Goal: Transaction & Acquisition: Purchase product/service

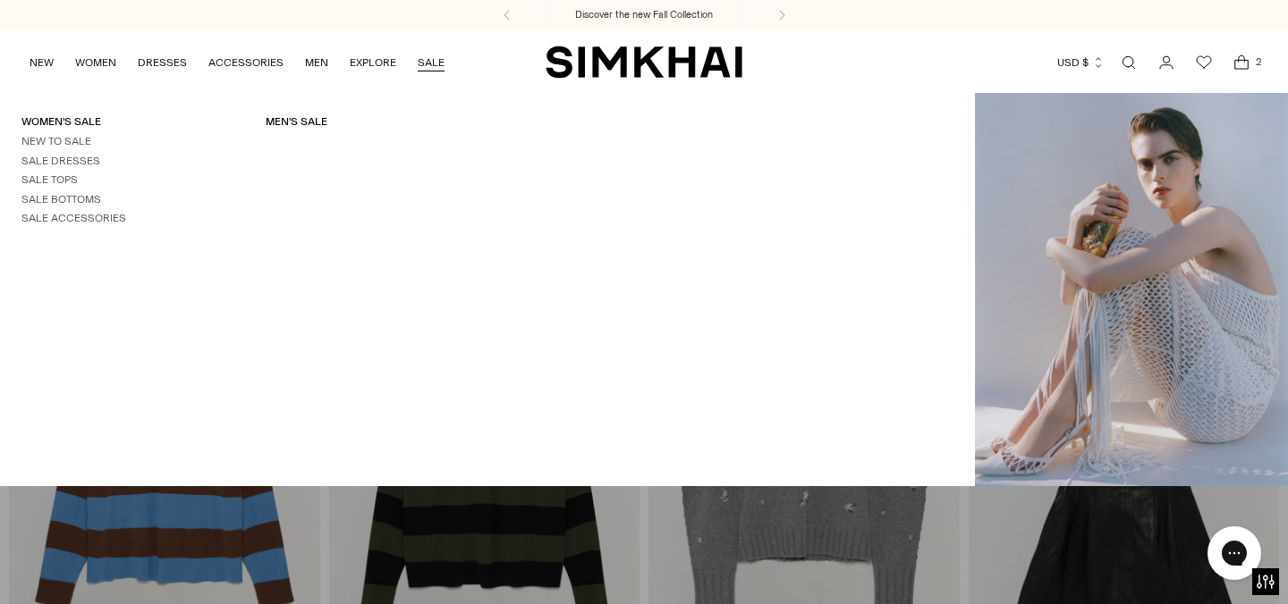
click at [425, 57] on link "SALE" at bounding box center [431, 62] width 27 height 39
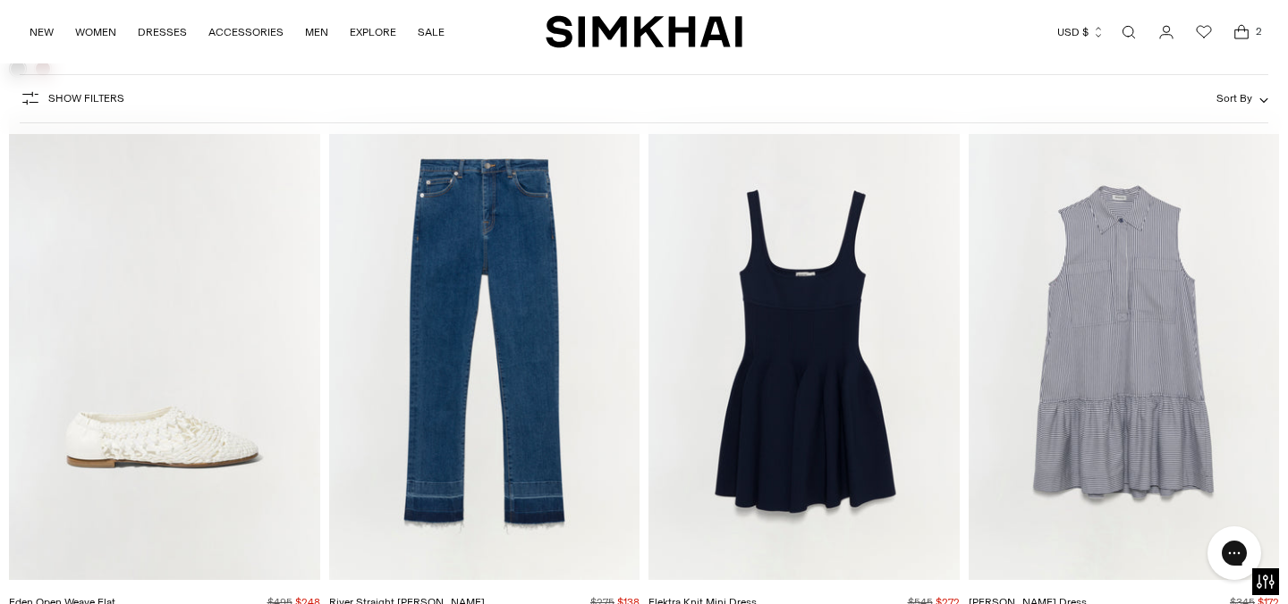
scroll to position [4032, 0]
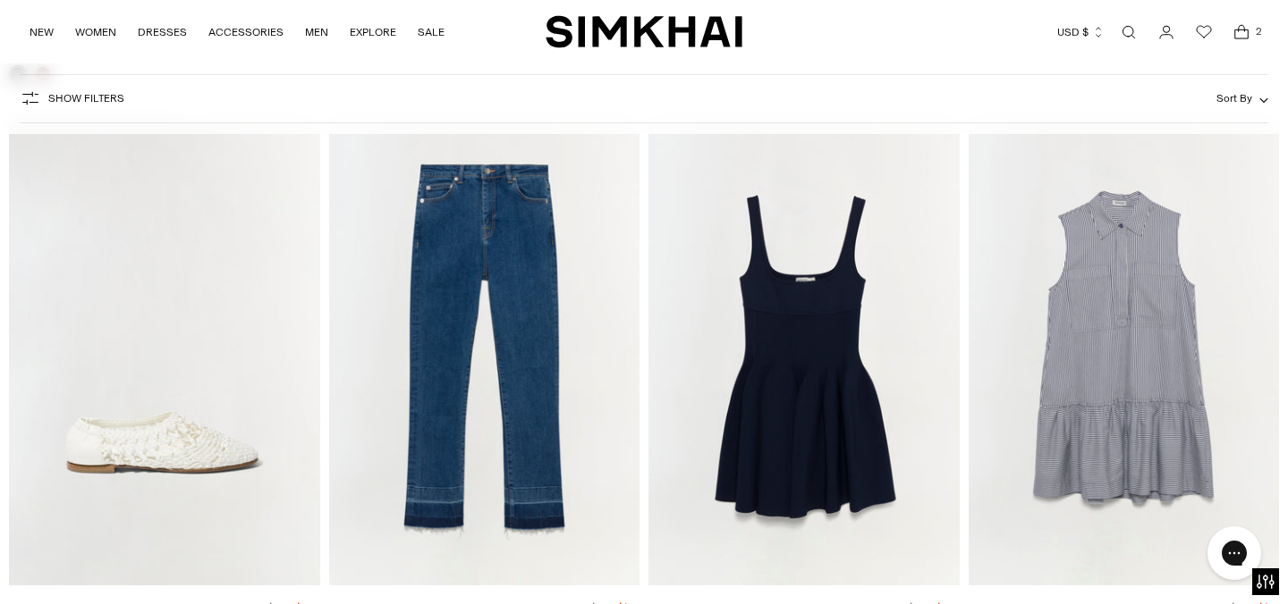
click at [0, 0] on img "Candace Dress" at bounding box center [0, 0] width 0 height 0
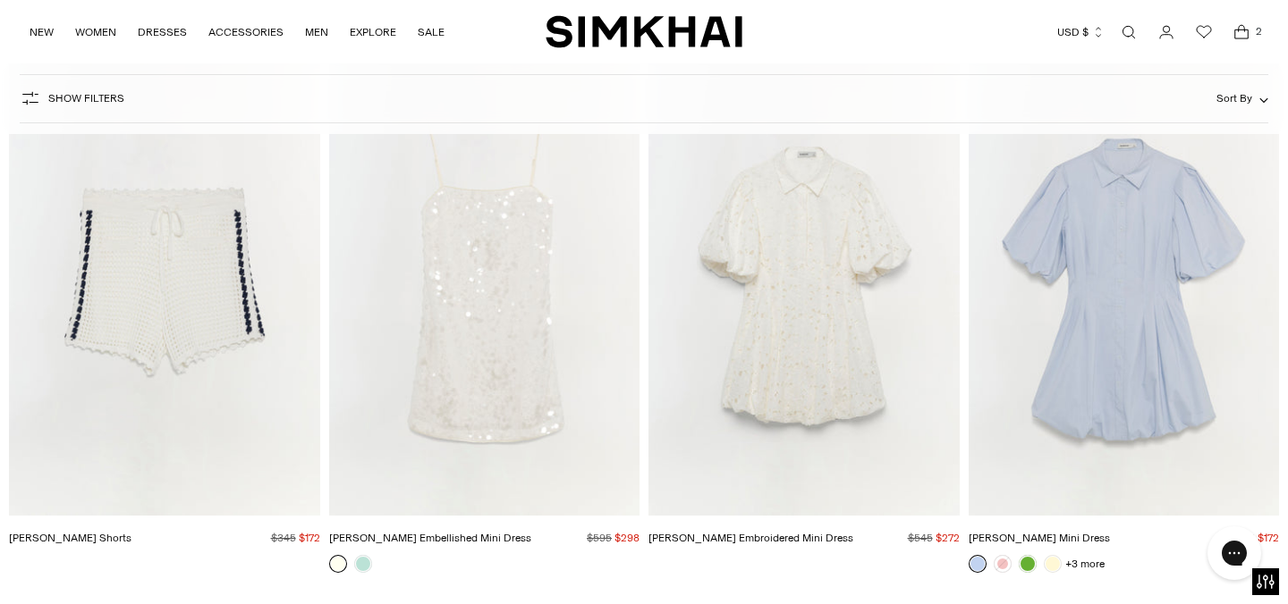
scroll to position [6299, 0]
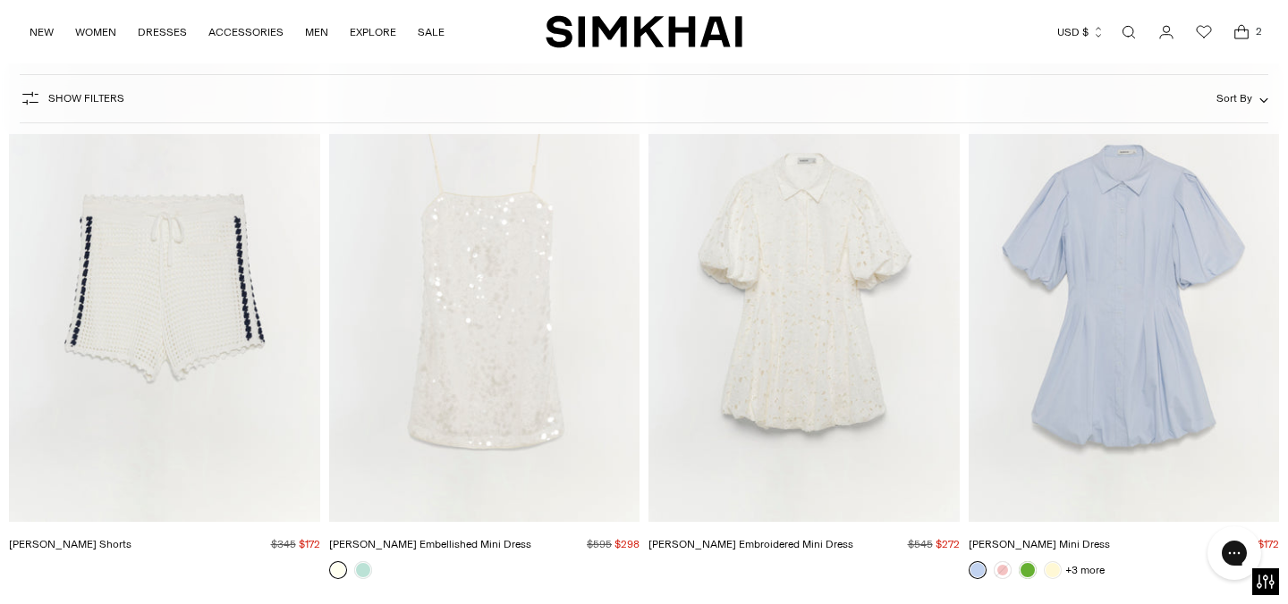
click at [0, 0] on img "Cleo Embroidered Mini Dress" at bounding box center [0, 0] width 0 height 0
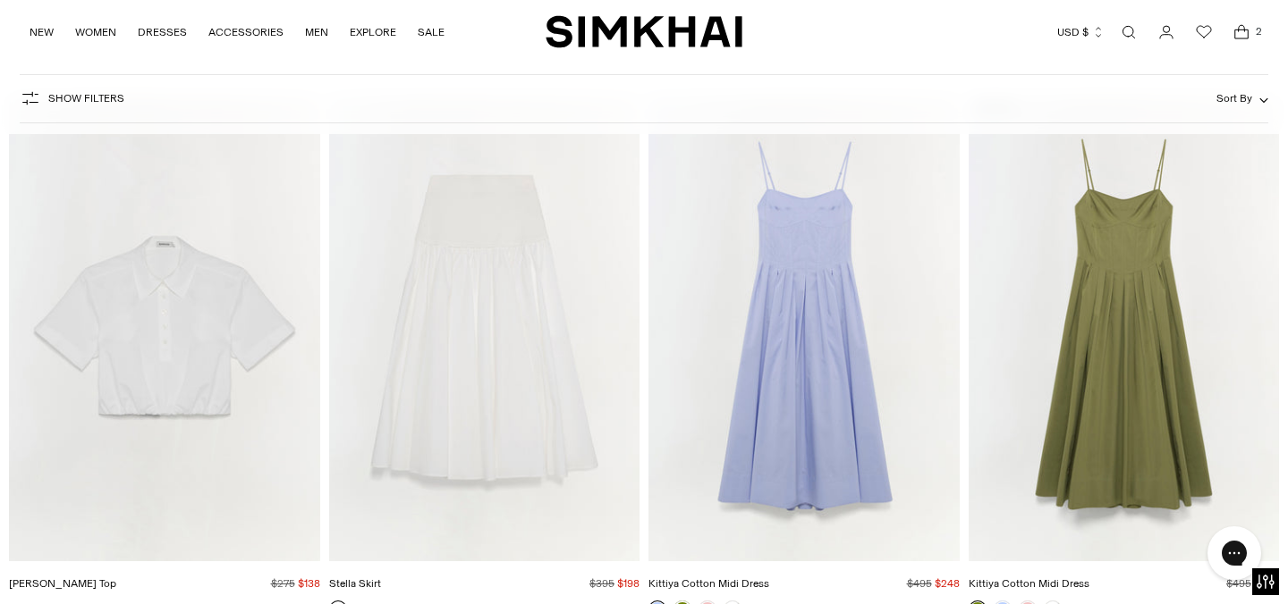
scroll to position [6815, 0]
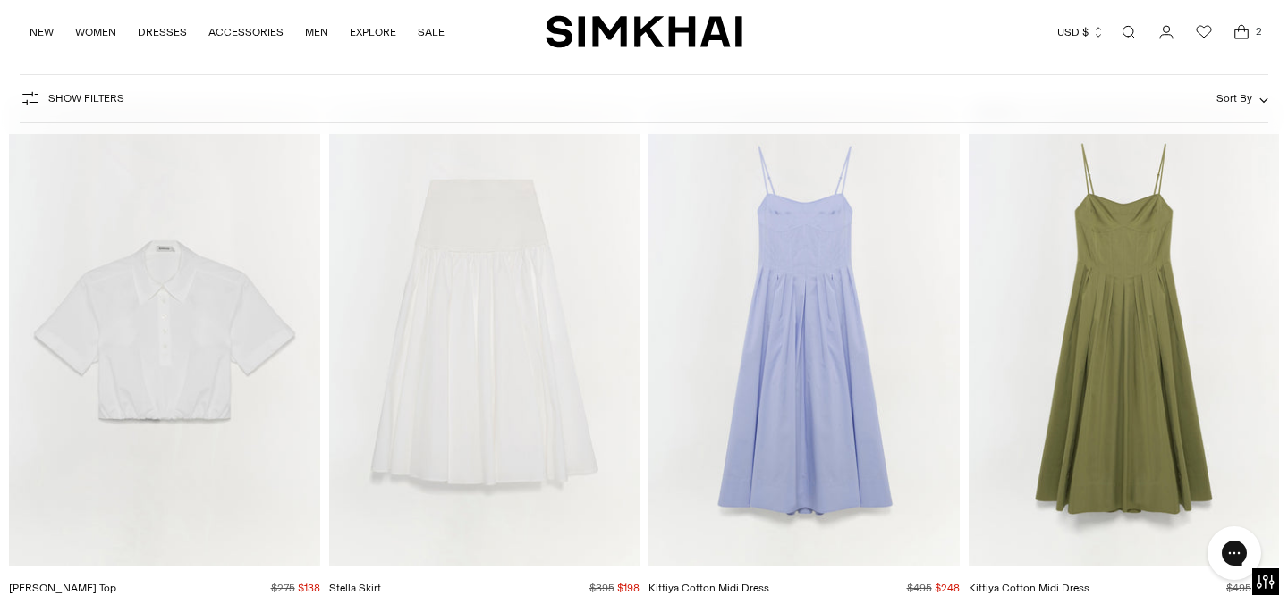
click at [0, 0] on img "Nicky Cotton Top" at bounding box center [0, 0] width 0 height 0
click at [0, 0] on img "Stella Skirt" at bounding box center [0, 0] width 0 height 0
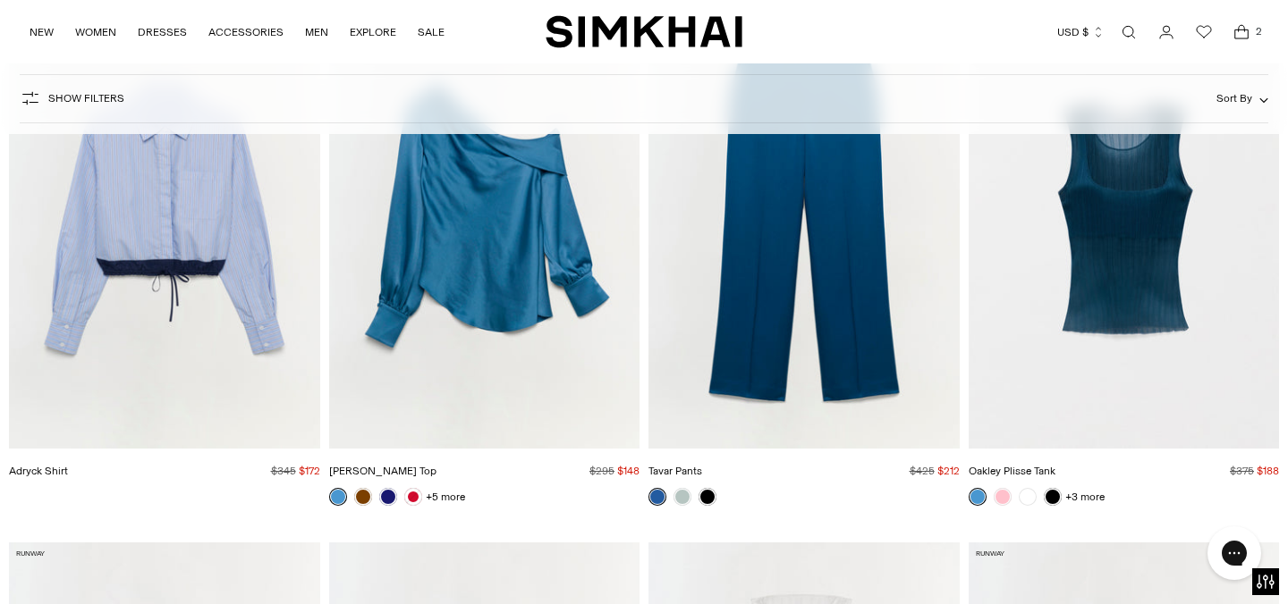
scroll to position [8611, 0]
click at [0, 0] on img "Oakley Plisse Tank" at bounding box center [0, 0] width 0 height 0
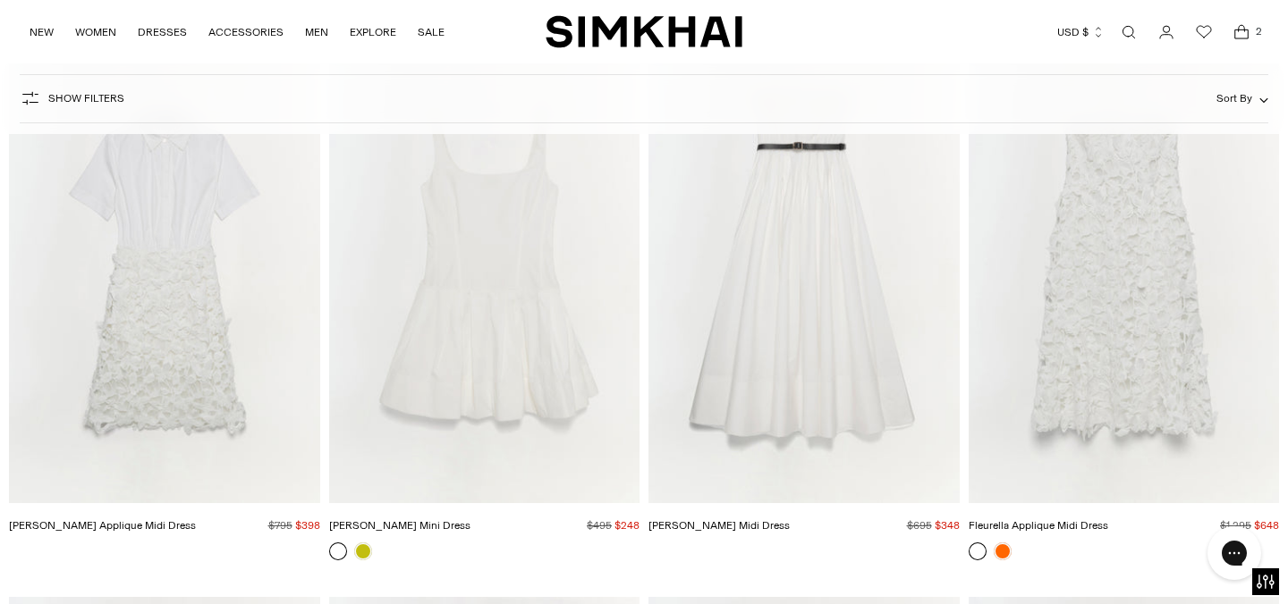
scroll to position [9115, 0]
click at [0, 0] on img "Lucy Cotton Mini Dress" at bounding box center [0, 0] width 0 height 0
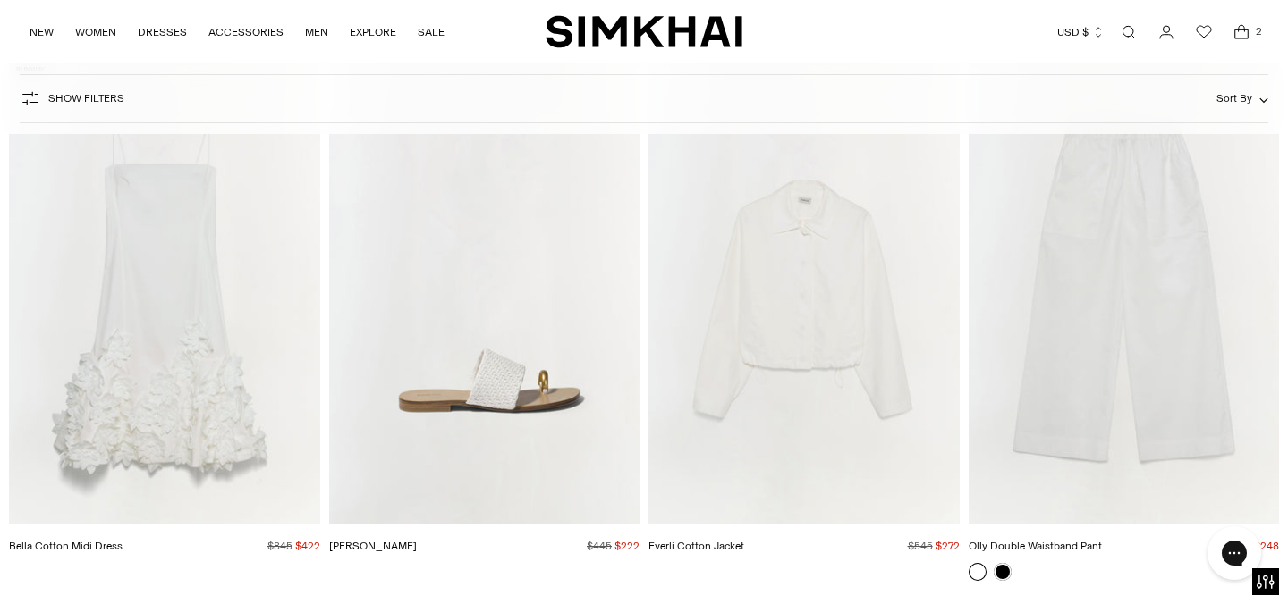
scroll to position [9655, 0]
click at [0, 0] on img "Olly Double Waistband Pant" at bounding box center [0, 0] width 0 height 0
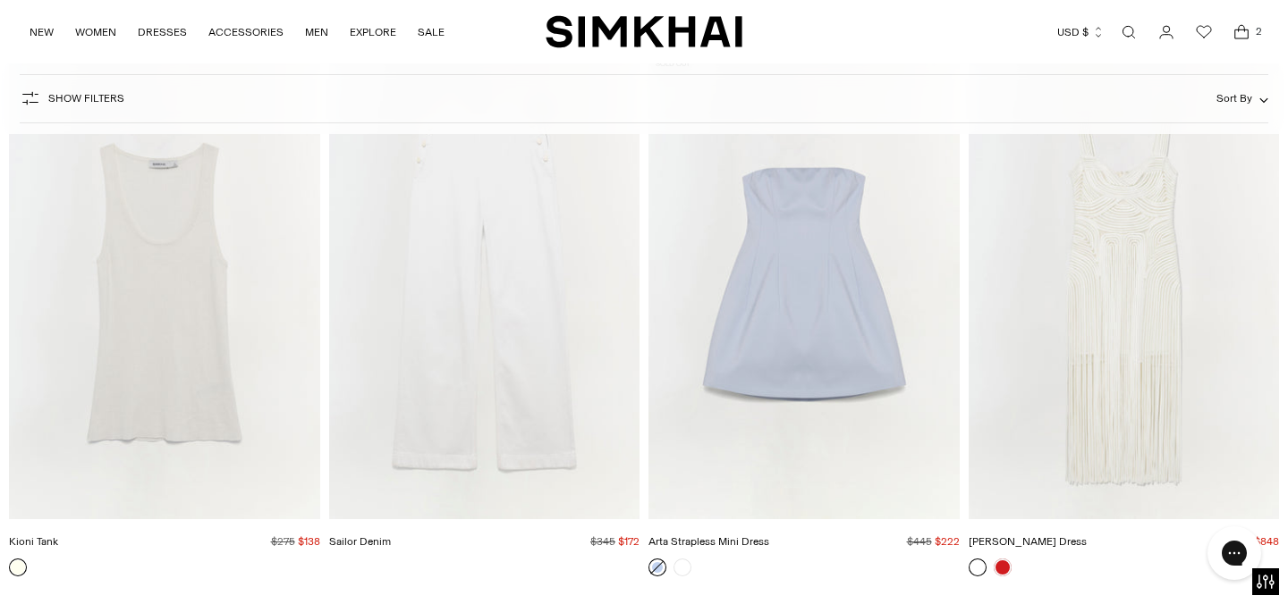
scroll to position [10227, 0]
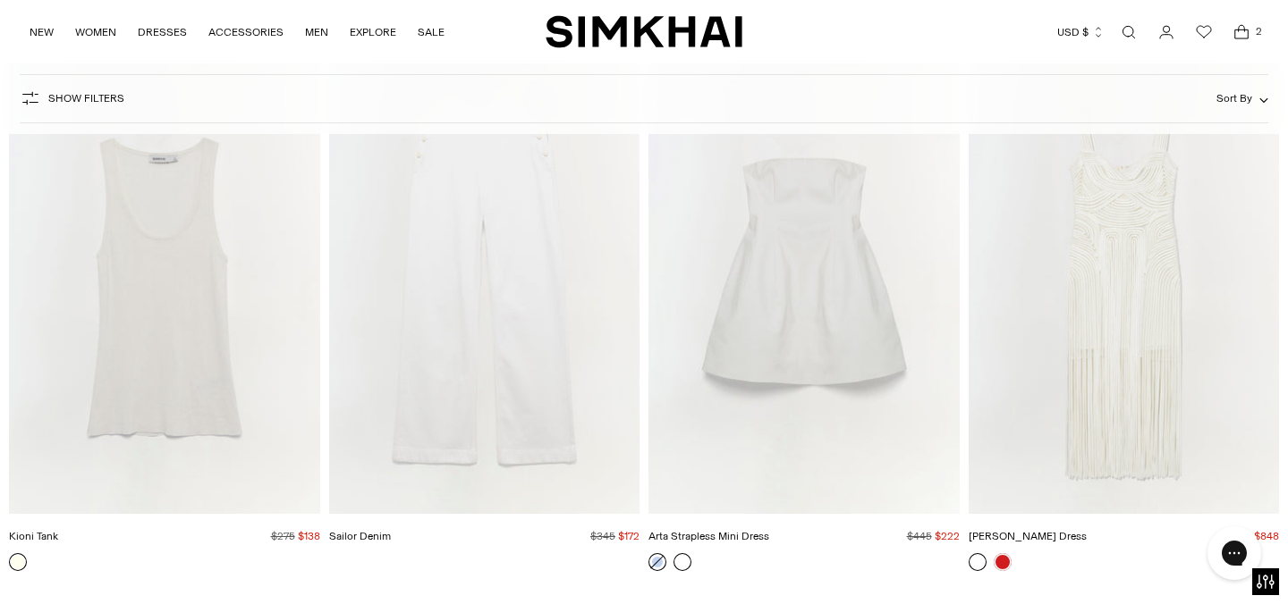
click at [680, 558] on link at bounding box center [682, 562] width 18 height 18
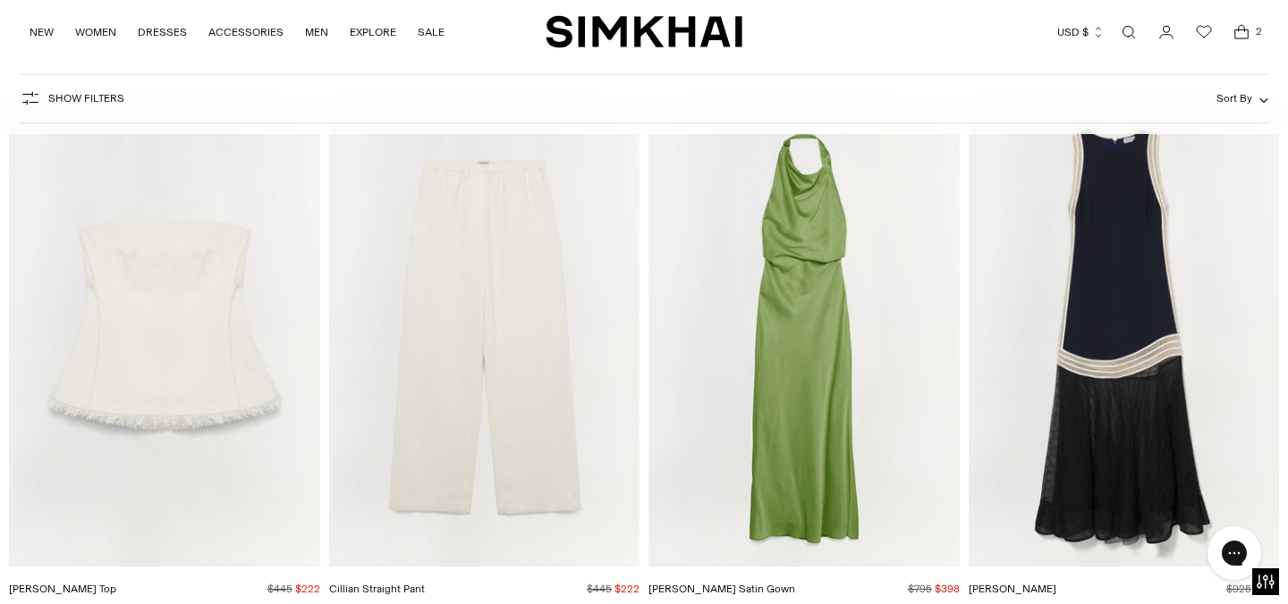
scroll to position [14056, 0]
click at [0, 0] on img "Reannon Satin Gown" at bounding box center [0, 0] width 0 height 0
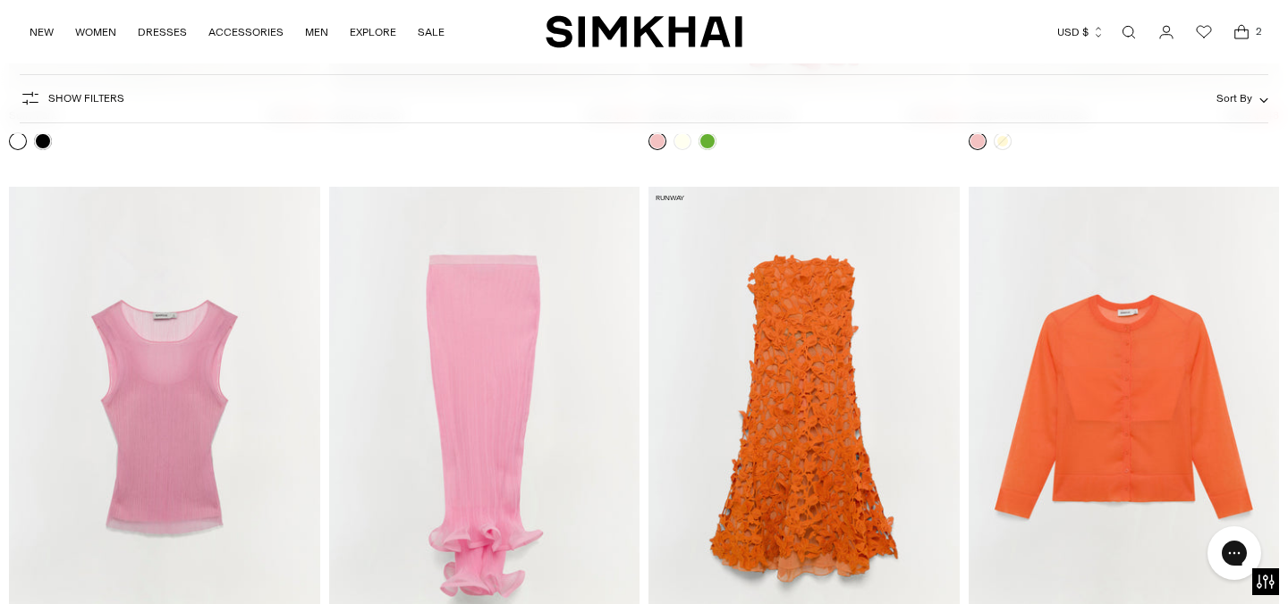
scroll to position [16717, 0]
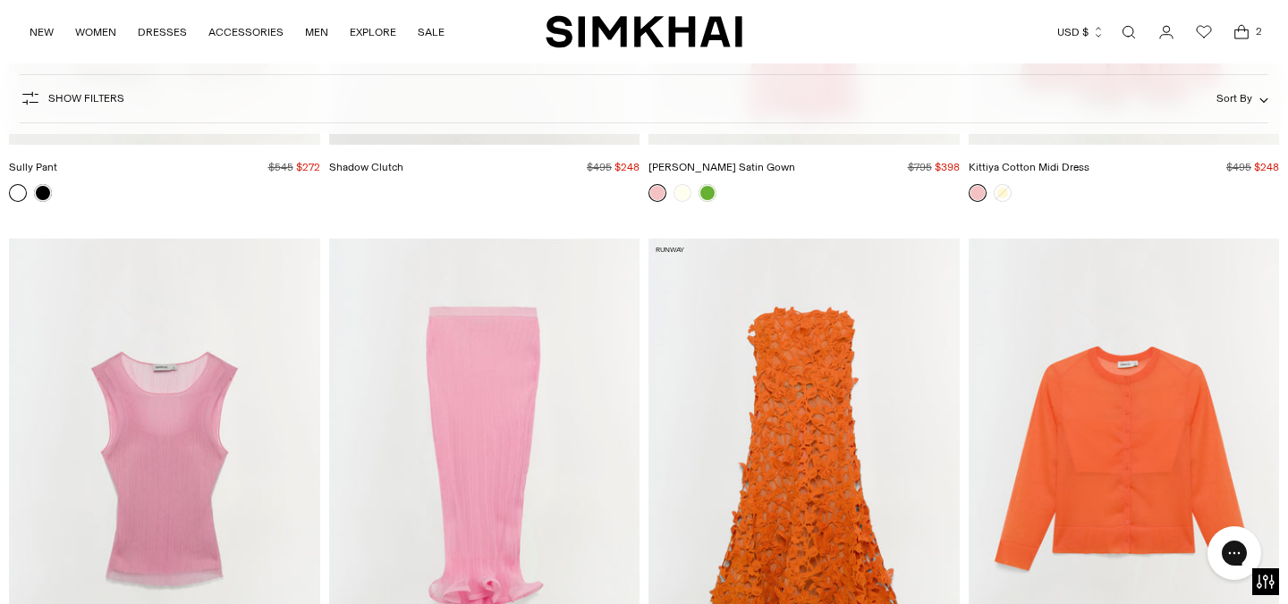
click at [0, 0] on img "Kelso Knit Midi Skirt" at bounding box center [0, 0] width 0 height 0
click at [0, 0] on img "Oakley Plisse Tank" at bounding box center [0, 0] width 0 height 0
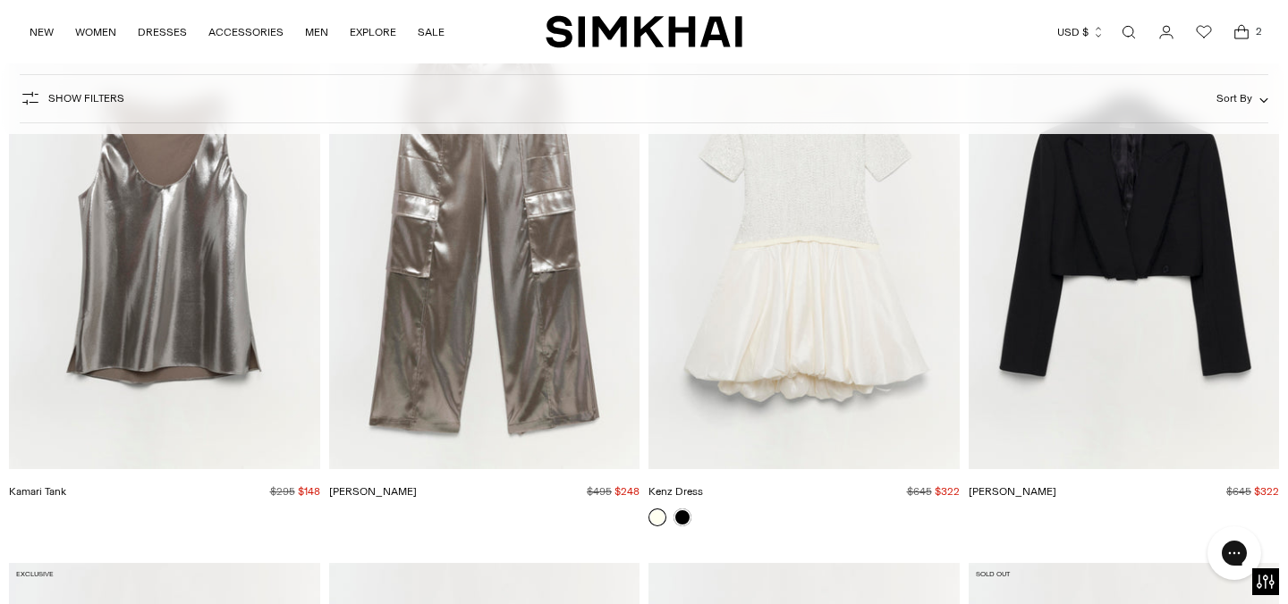
scroll to position [18630, 0]
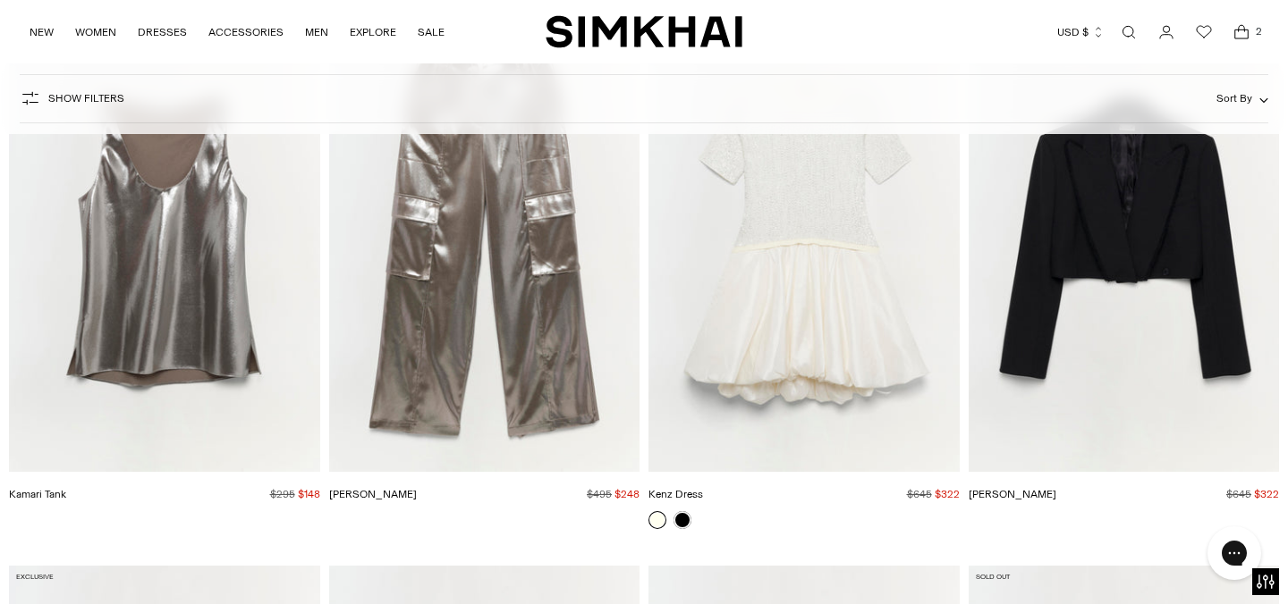
click at [0, 0] on img "Kamari Tank" at bounding box center [0, 0] width 0 height 0
click at [0, 0] on img "Beatriz Pant" at bounding box center [0, 0] width 0 height 0
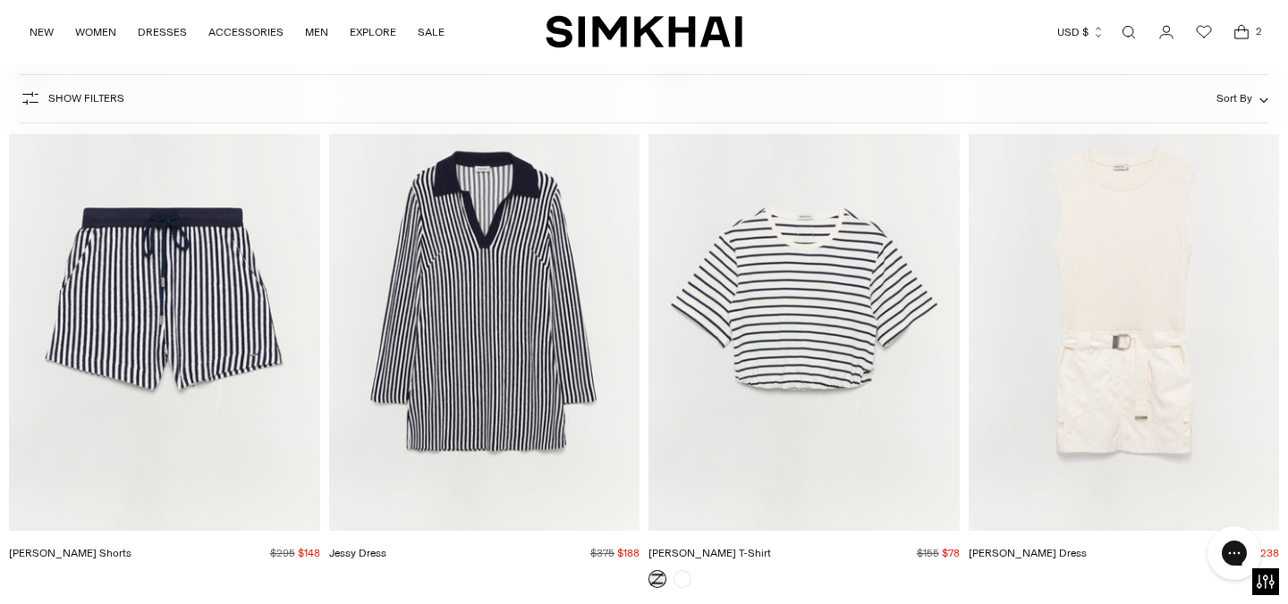
scroll to position [20234, 0]
click at [0, 0] on img "Jessy Dress" at bounding box center [0, 0] width 0 height 0
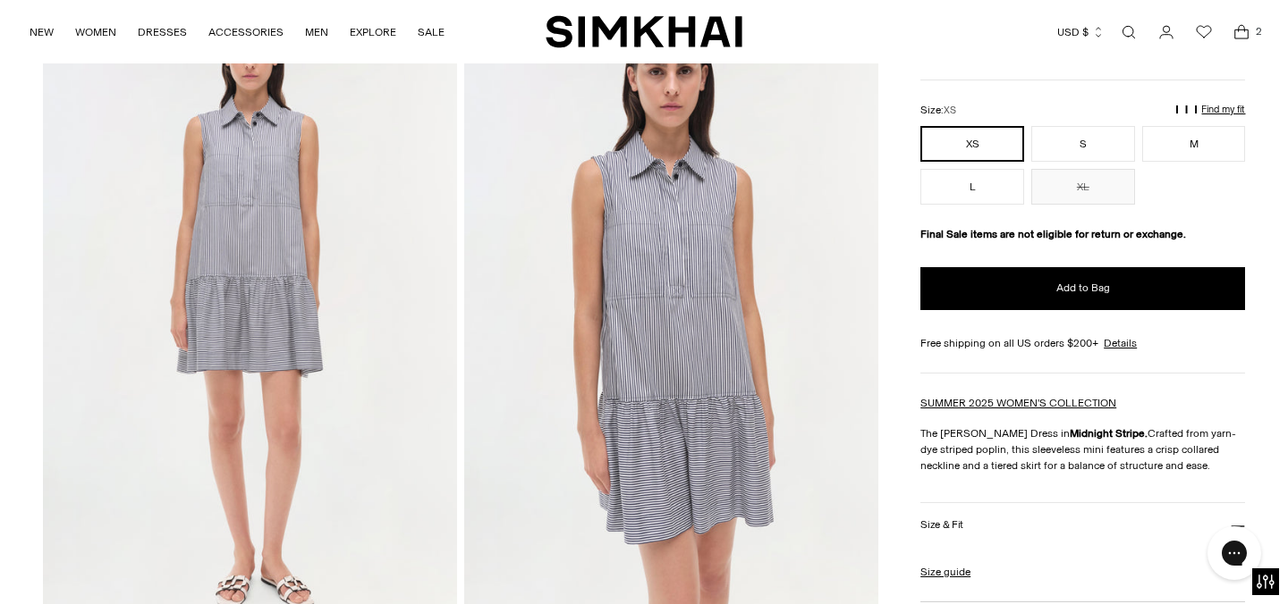
scroll to position [124, 0]
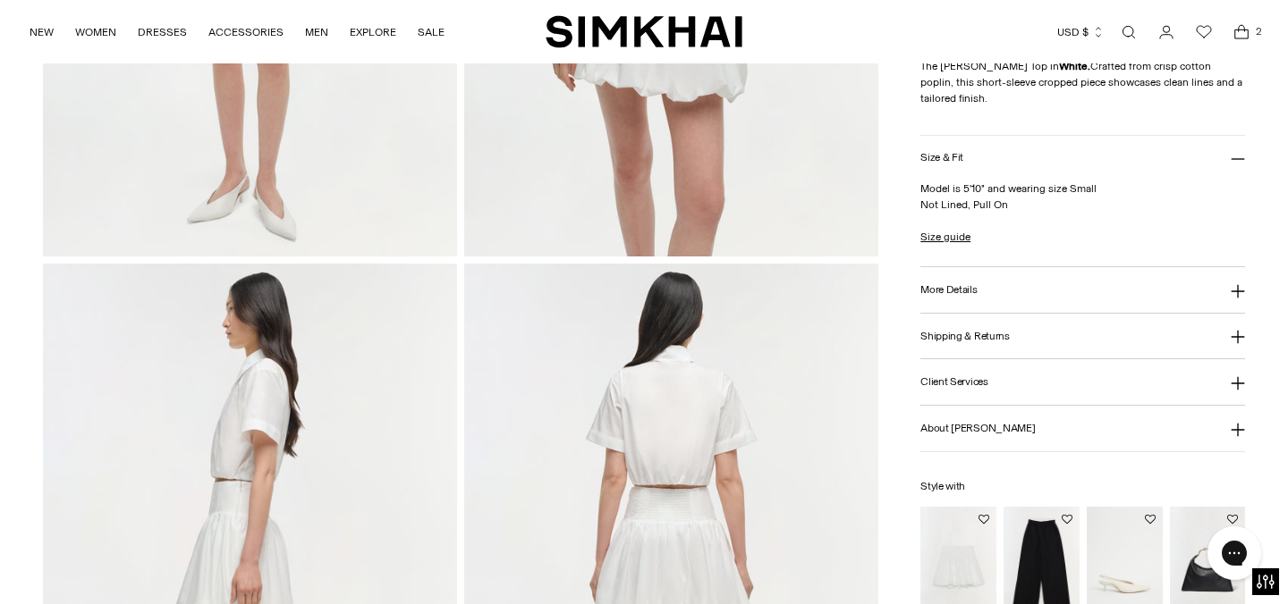
scroll to position [498, 0]
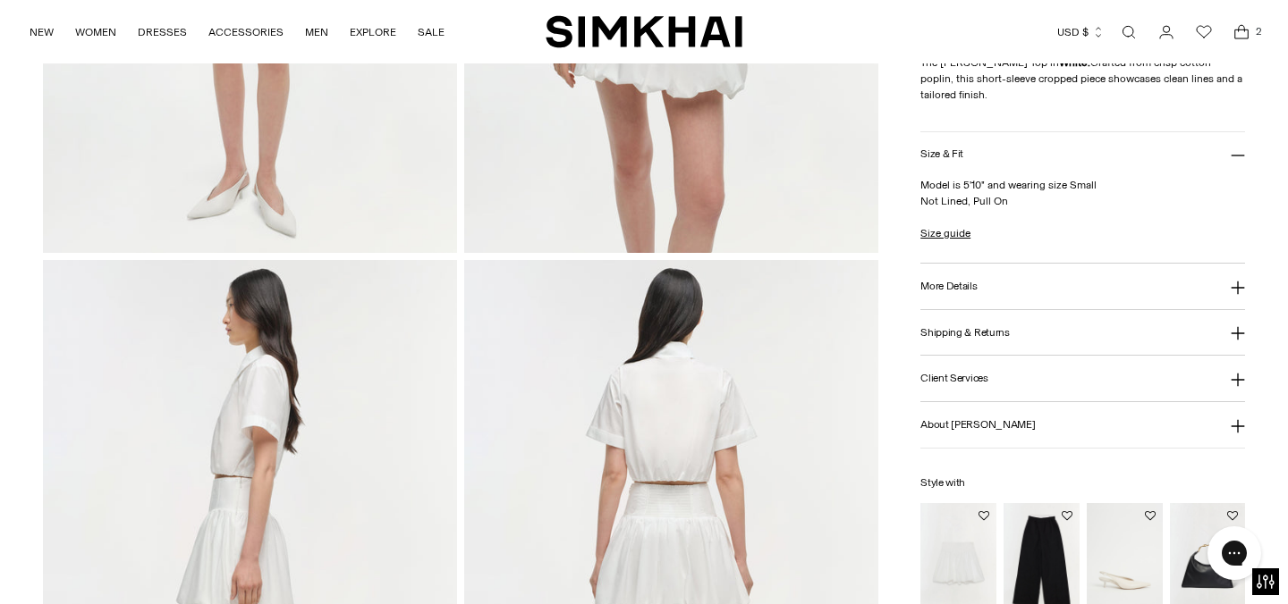
click at [952, 291] on h3 "More Details" at bounding box center [948, 287] width 56 height 12
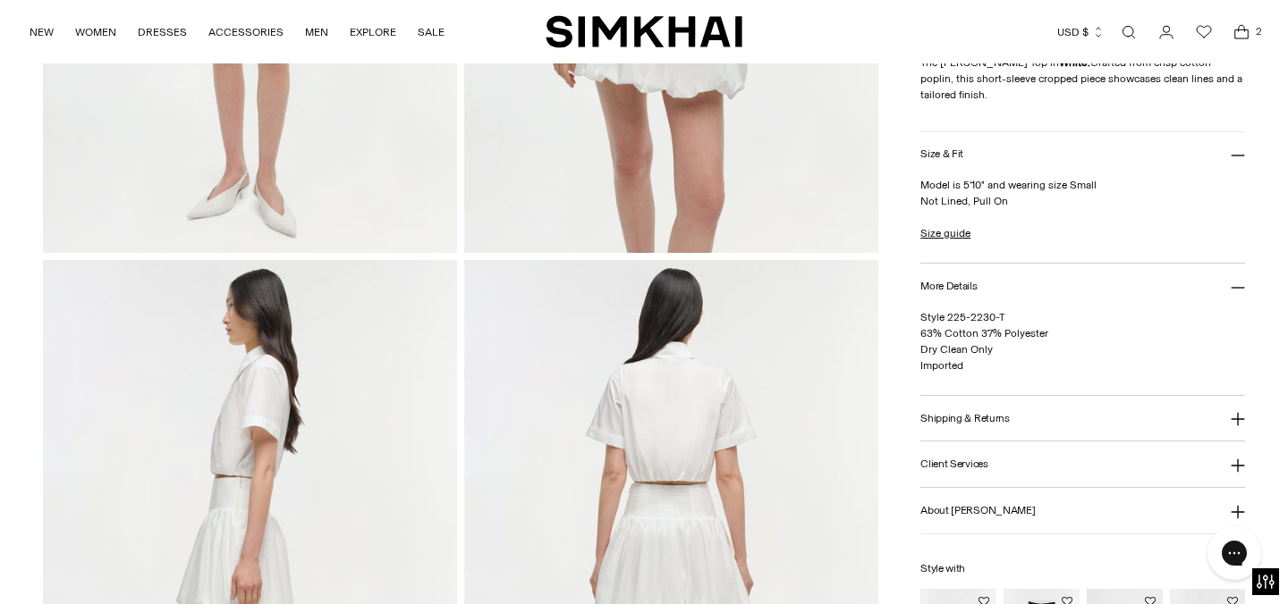
click at [833, 370] on img at bounding box center [671, 570] width 414 height 621
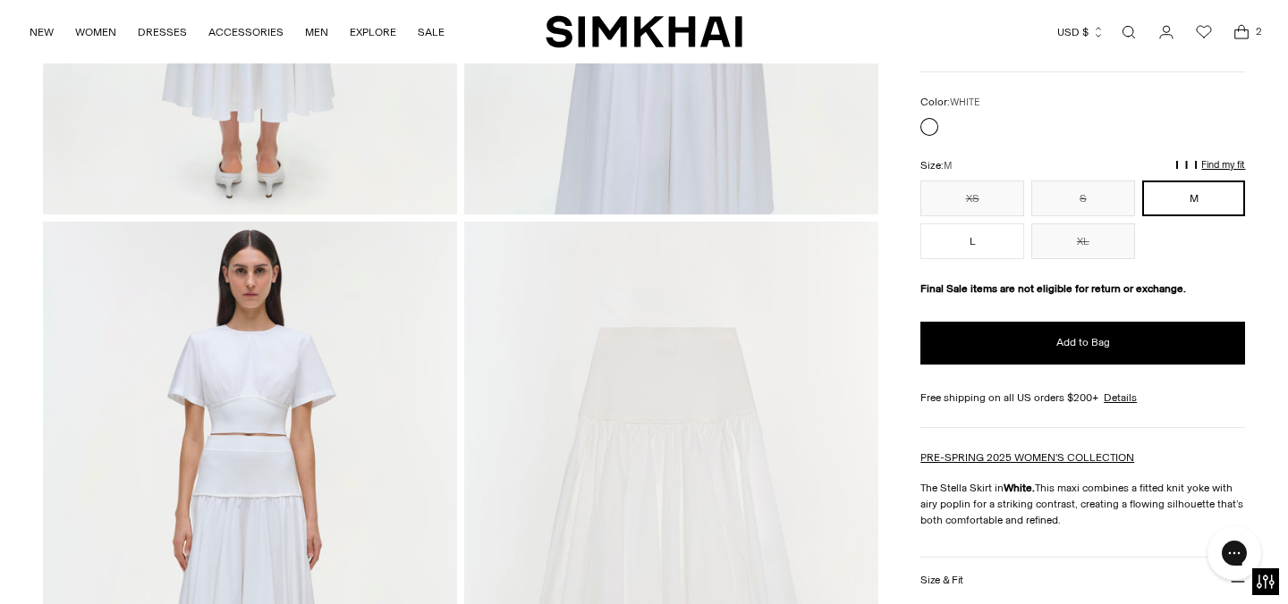
scroll to position [1164, 0]
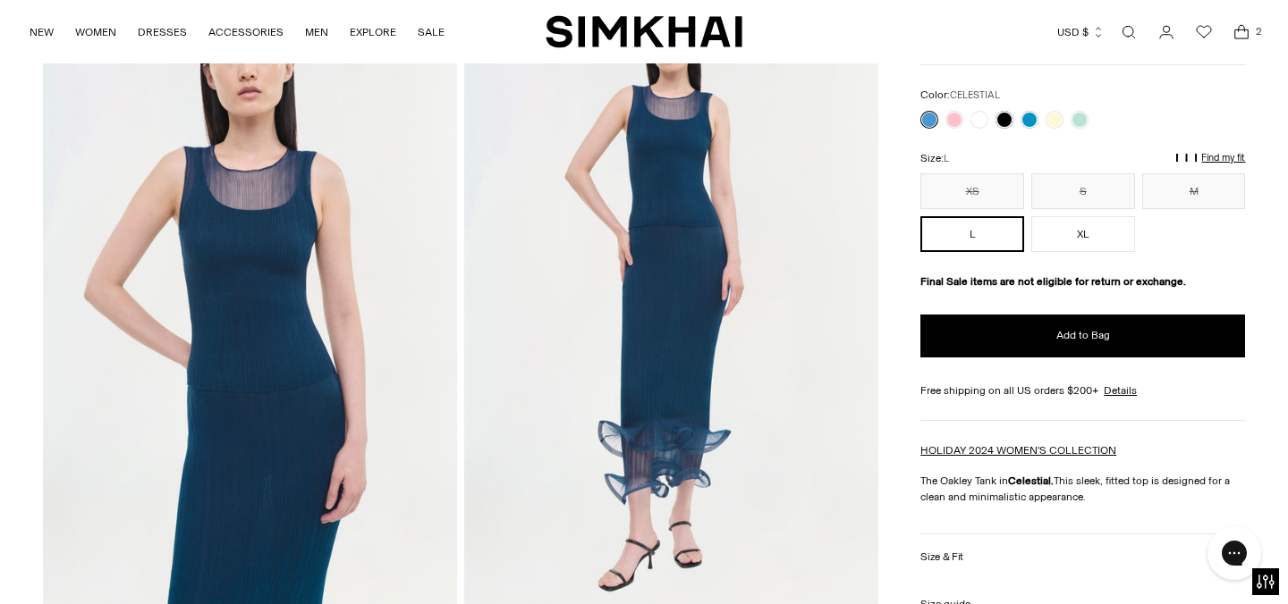
scroll to position [140, 0]
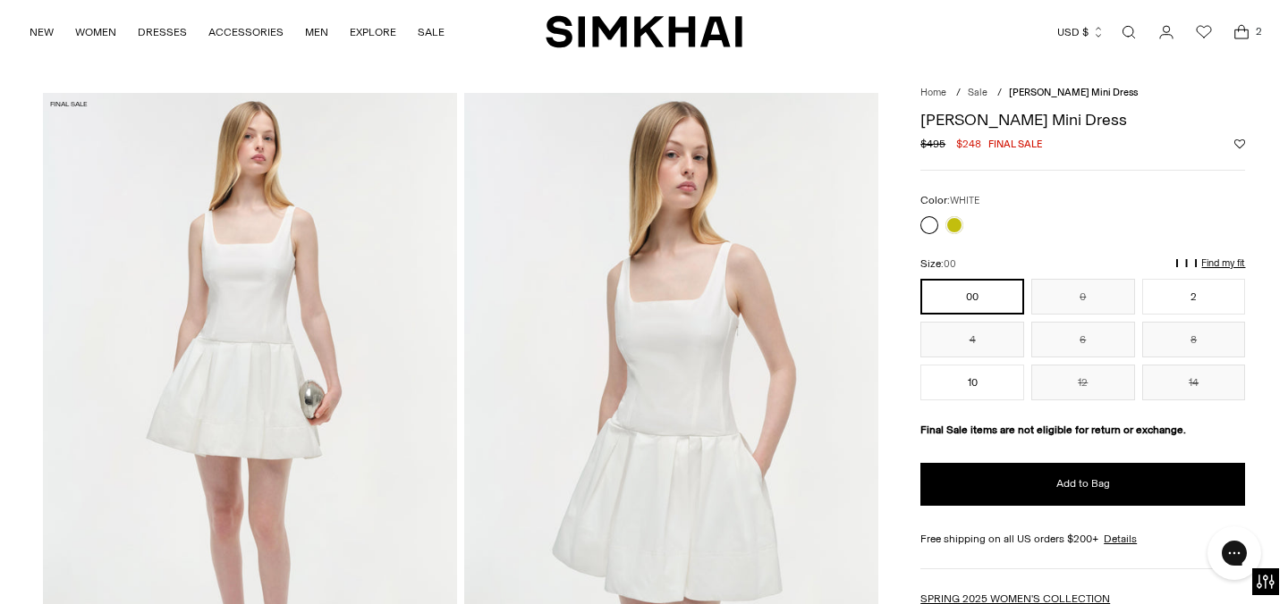
scroll to position [43, 0]
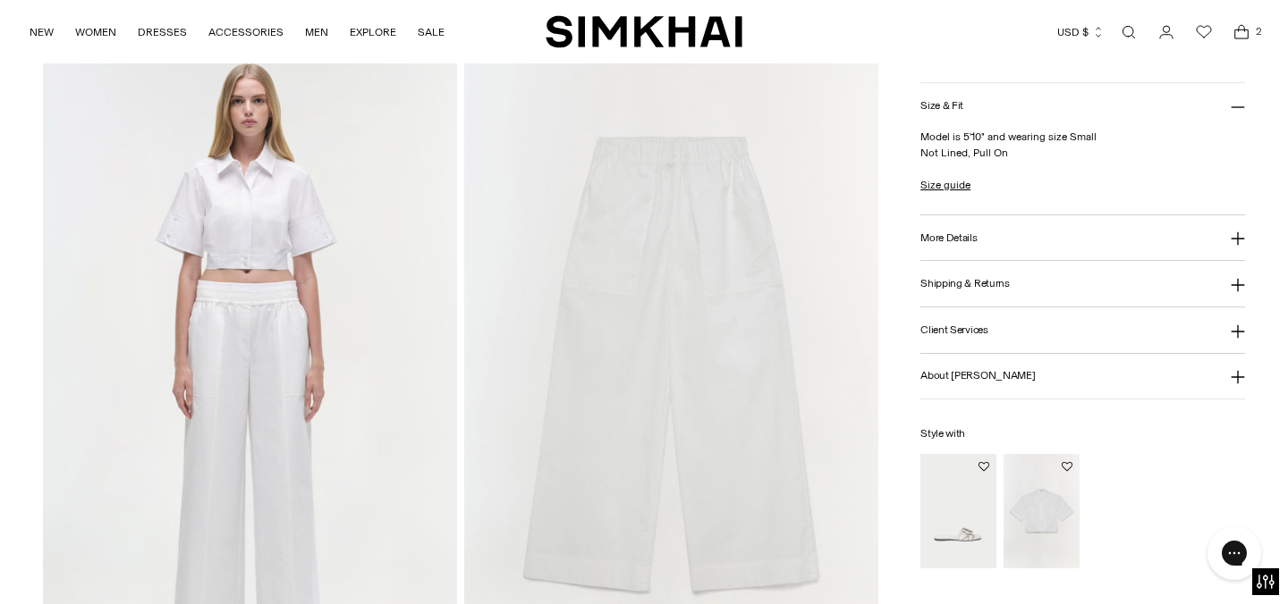
scroll to position [1338, 0]
click at [964, 241] on h3 "More Details" at bounding box center [948, 238] width 56 height 12
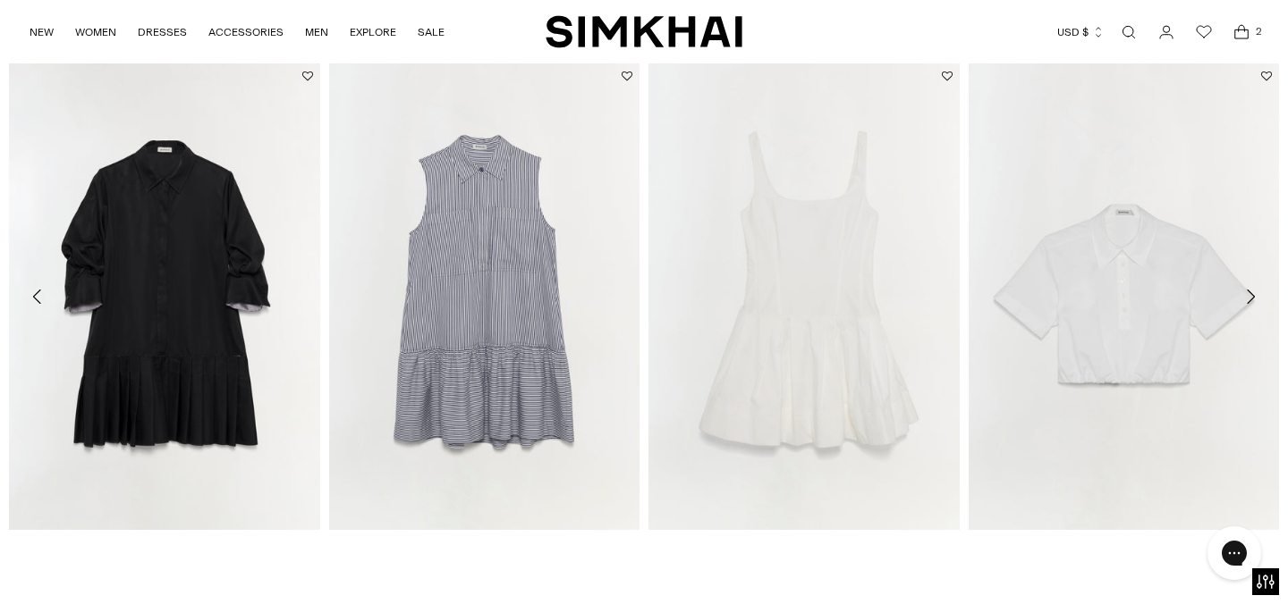
scroll to position [2050, 0]
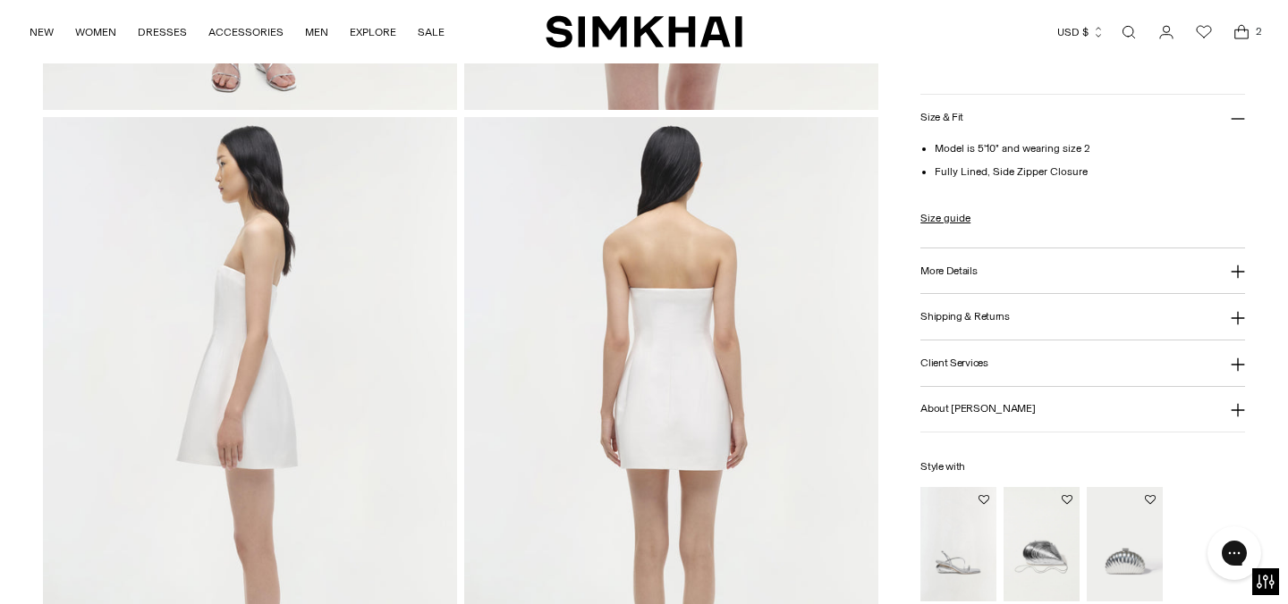
scroll to position [646, 0]
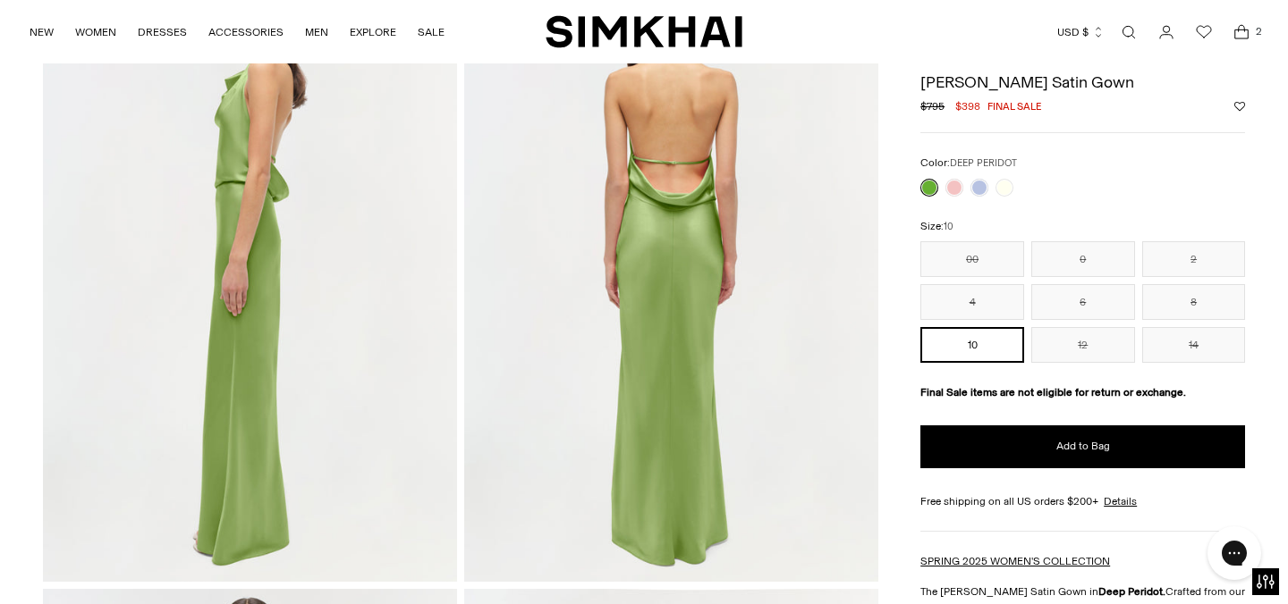
scroll to position [628, 0]
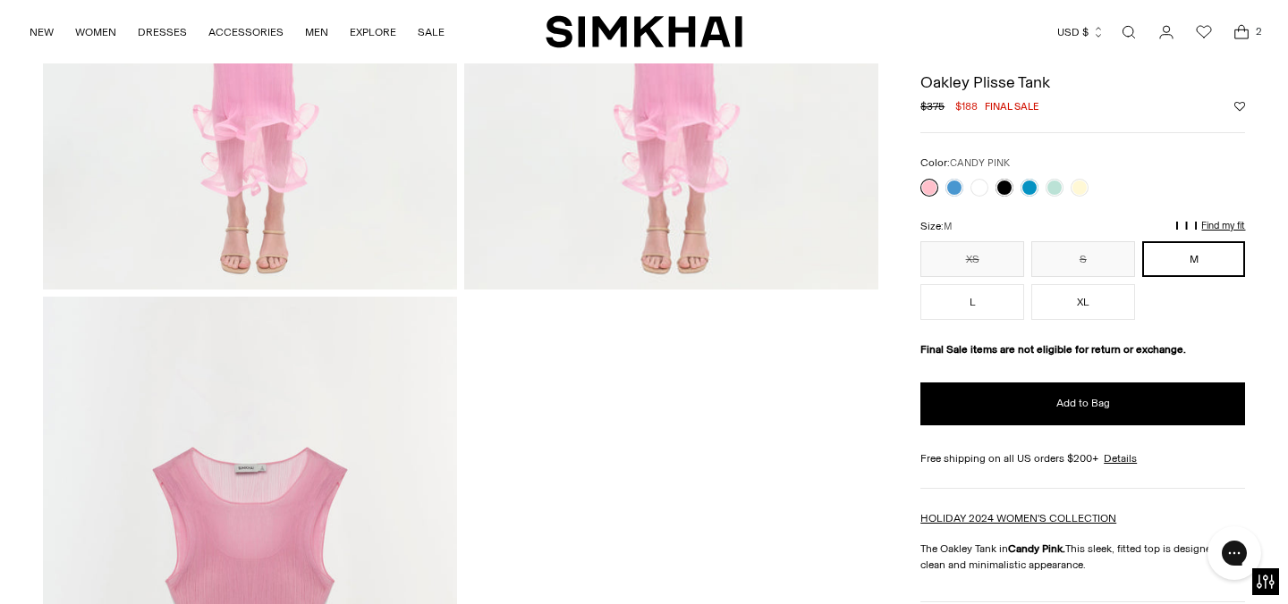
scroll to position [1618, 0]
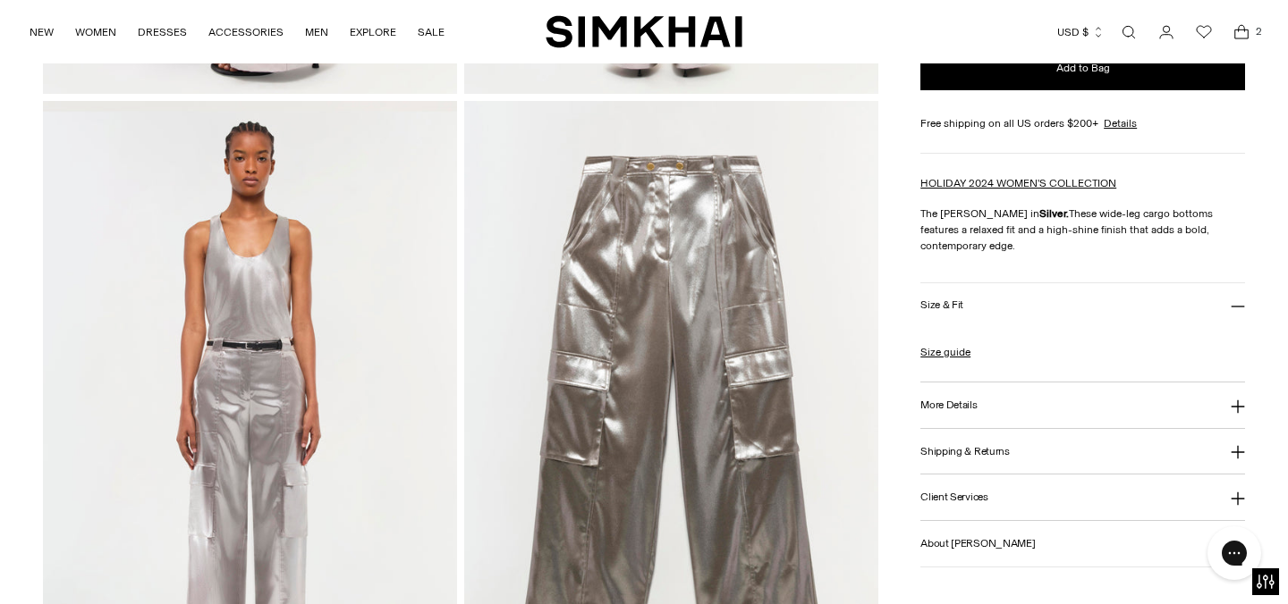
scroll to position [1288, 0]
click at [934, 309] on h3 "Size & Fit" at bounding box center [941, 306] width 43 height 12
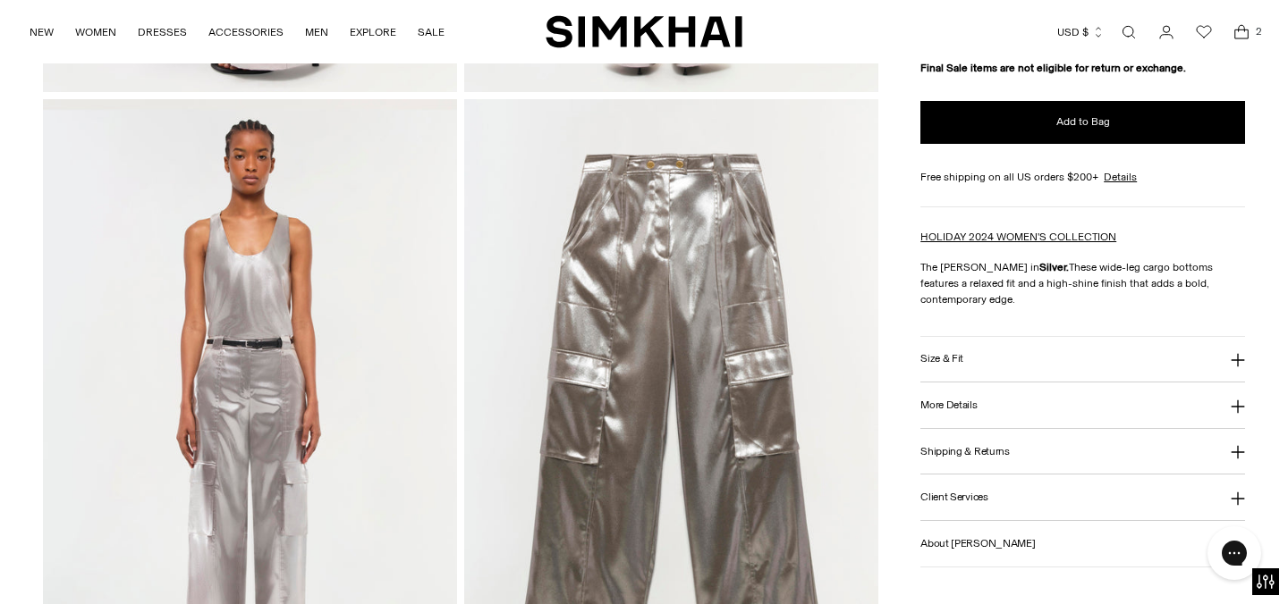
click at [937, 411] on h3 "More Details" at bounding box center [948, 406] width 56 height 12
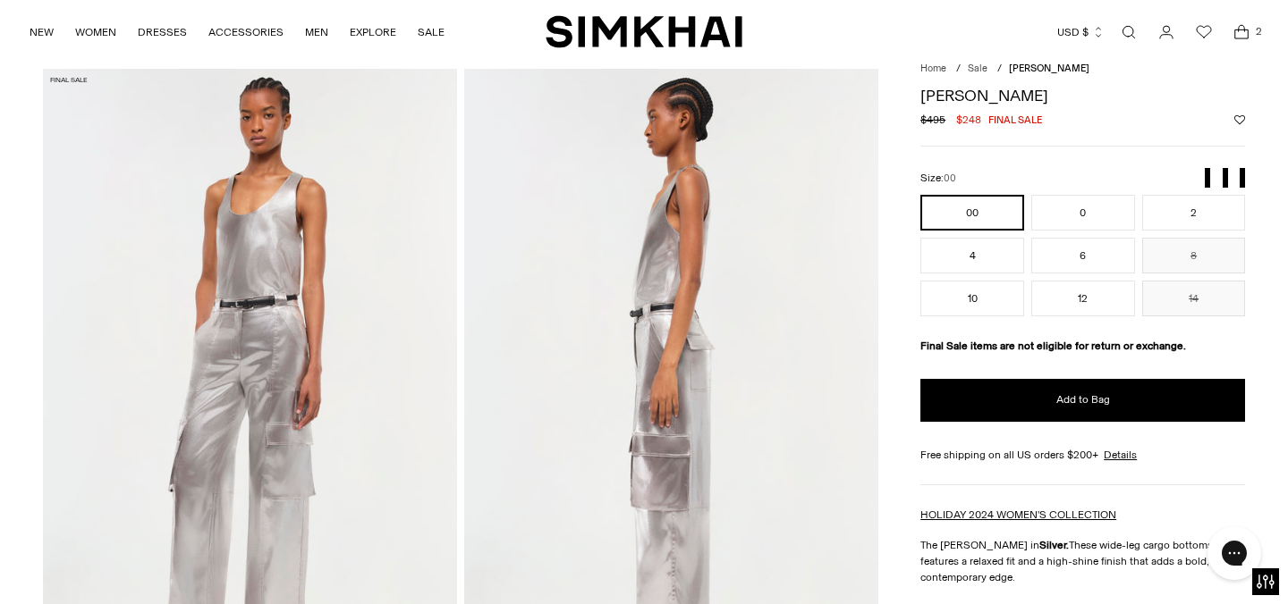
scroll to position [0, 0]
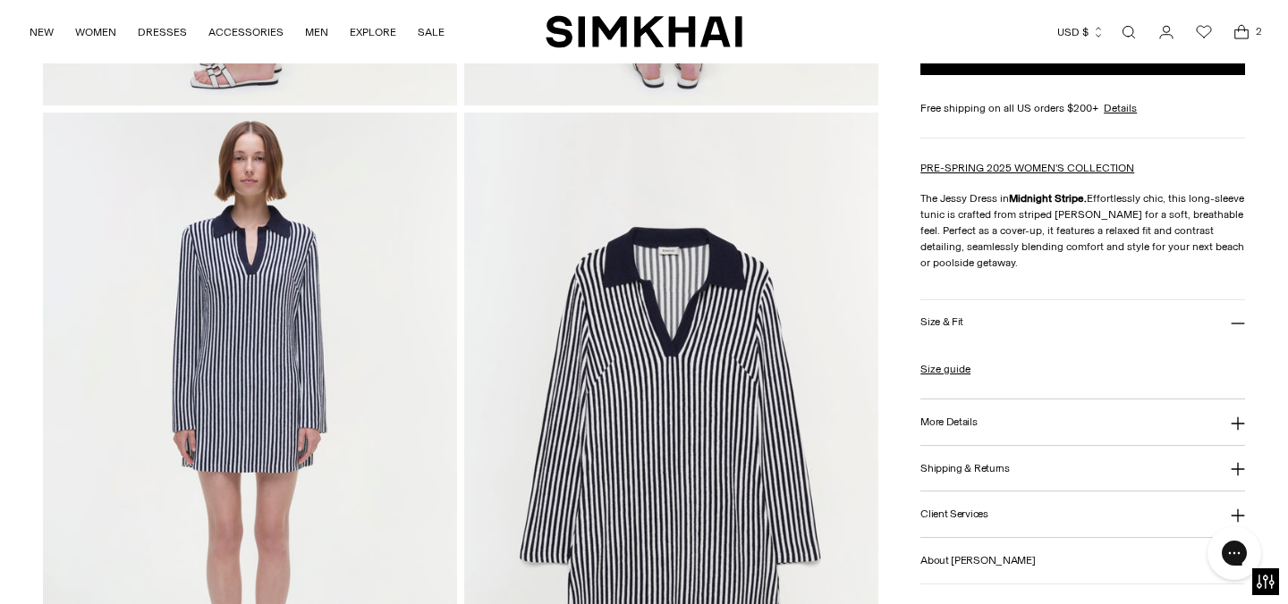
scroll to position [1279, 0]
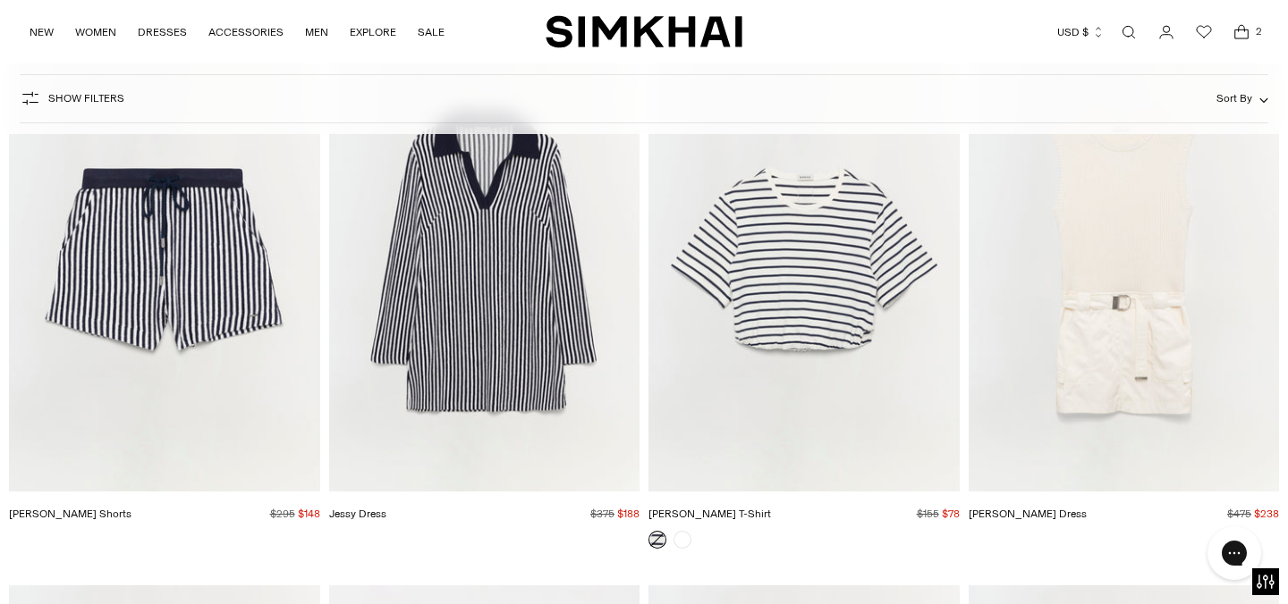
scroll to position [20274, 0]
click at [0, 0] on img "Sumner Dress" at bounding box center [0, 0] width 0 height 0
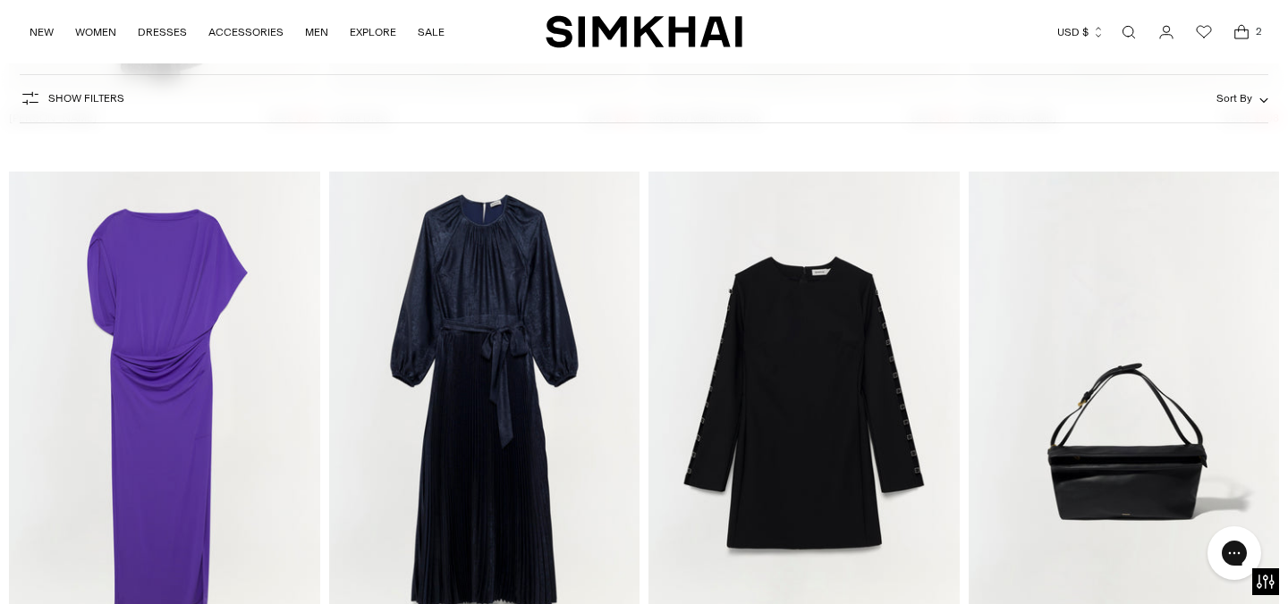
scroll to position [29030, 0]
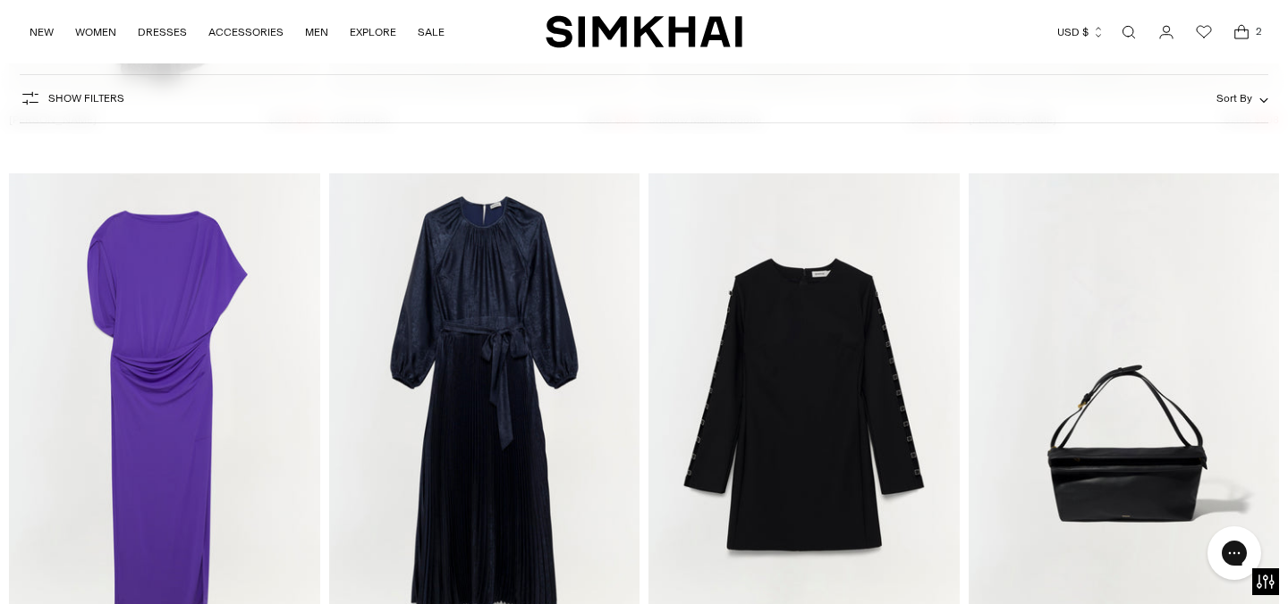
click at [0, 0] on img "Hollins Gown" at bounding box center [0, 0] width 0 height 0
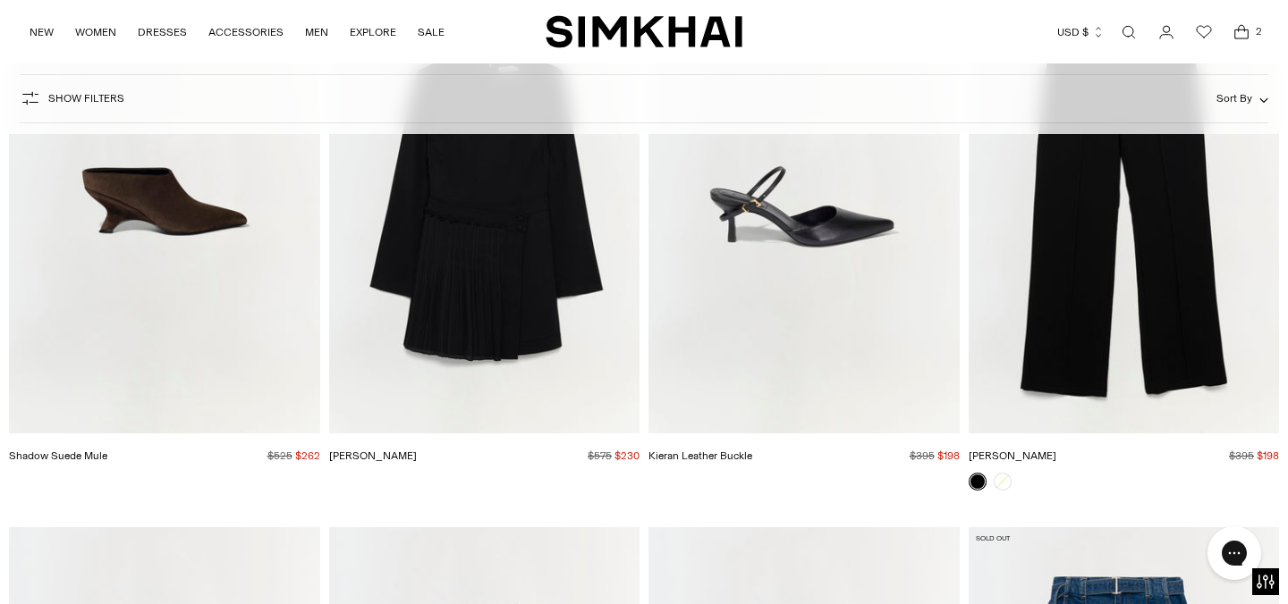
scroll to position [30893, 0]
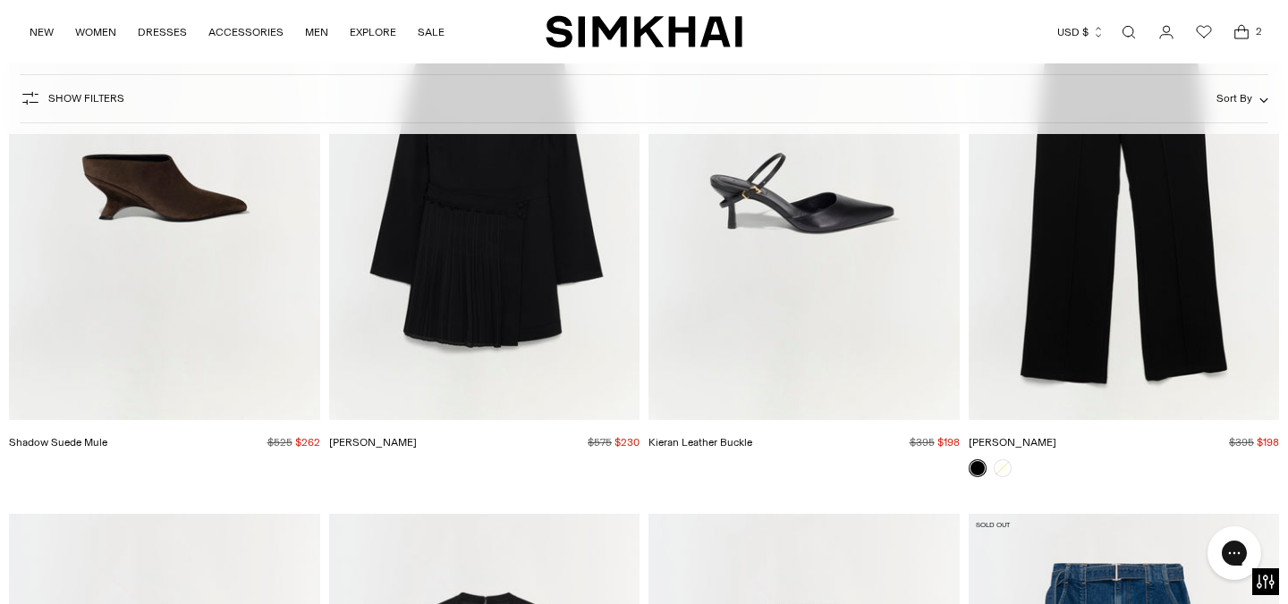
click at [0, 0] on img "Kieran Leather Buckle" at bounding box center [0, 0] width 0 height 0
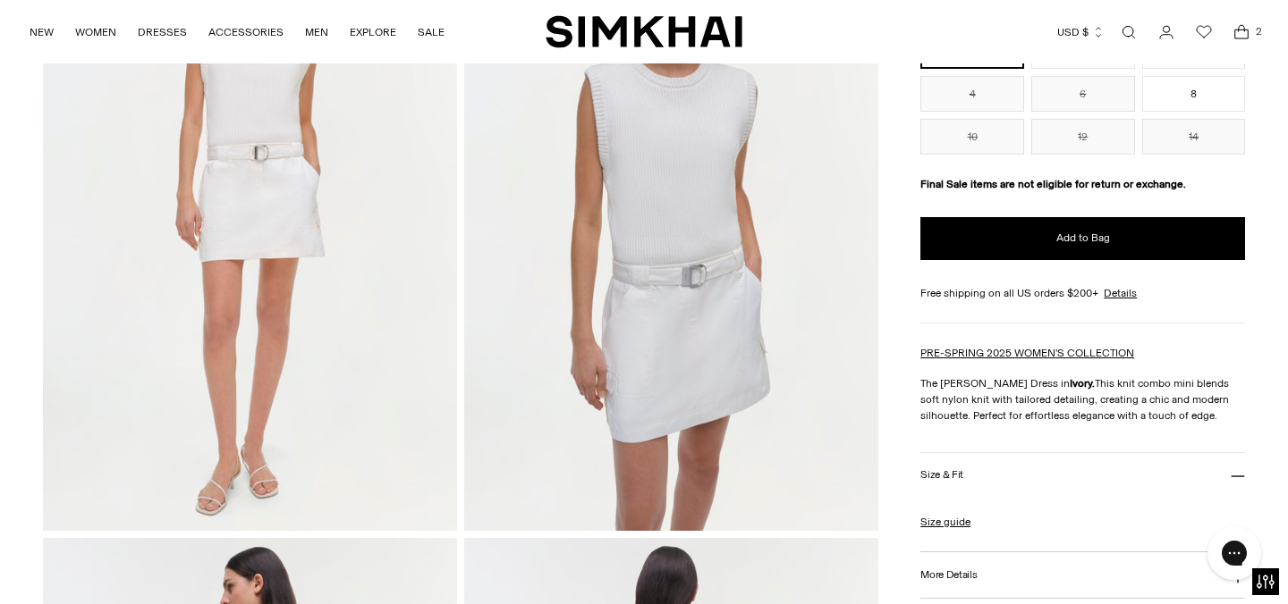
scroll to position [223, 0]
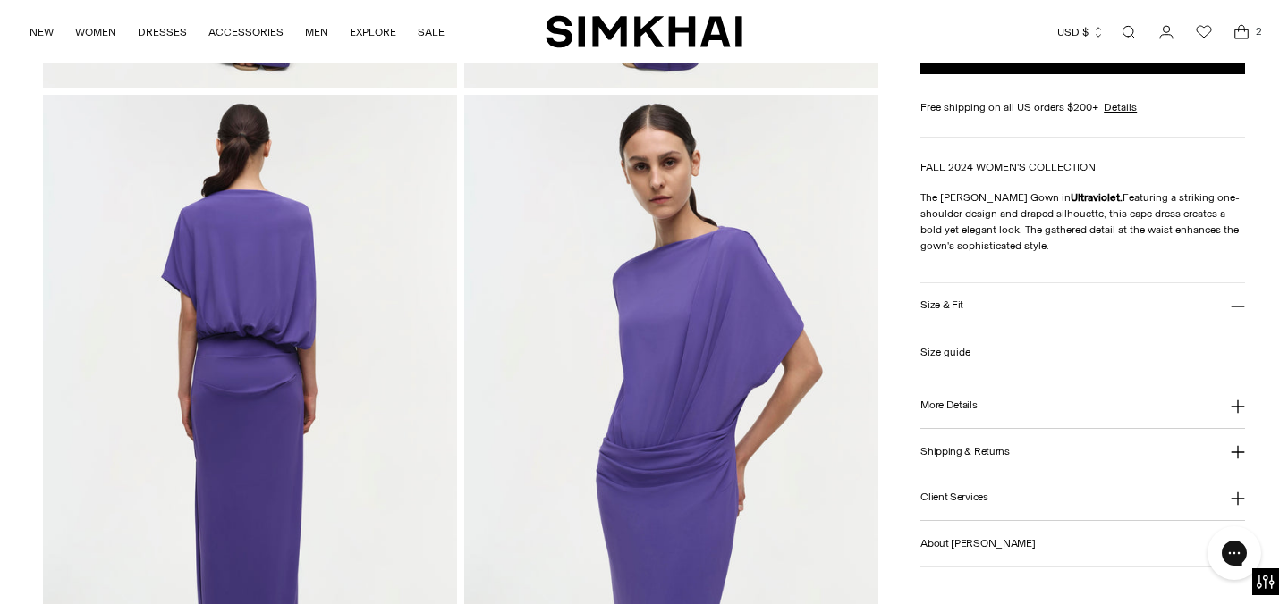
scroll to position [665, 0]
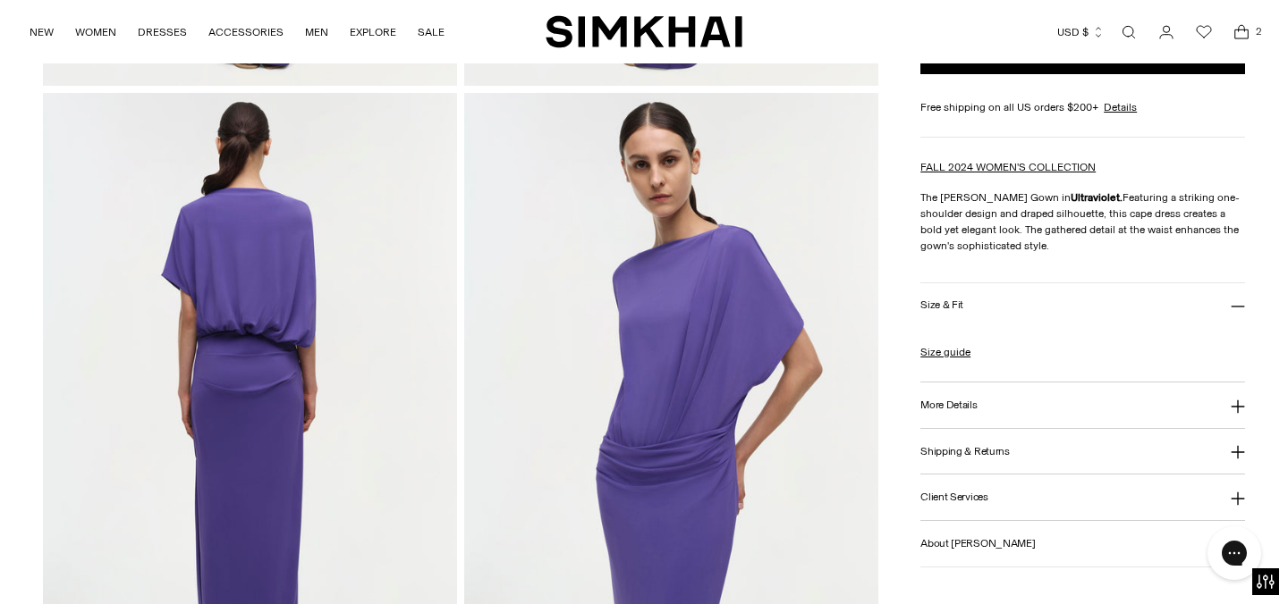
click at [932, 307] on h3 "Size & Fit" at bounding box center [941, 306] width 43 height 12
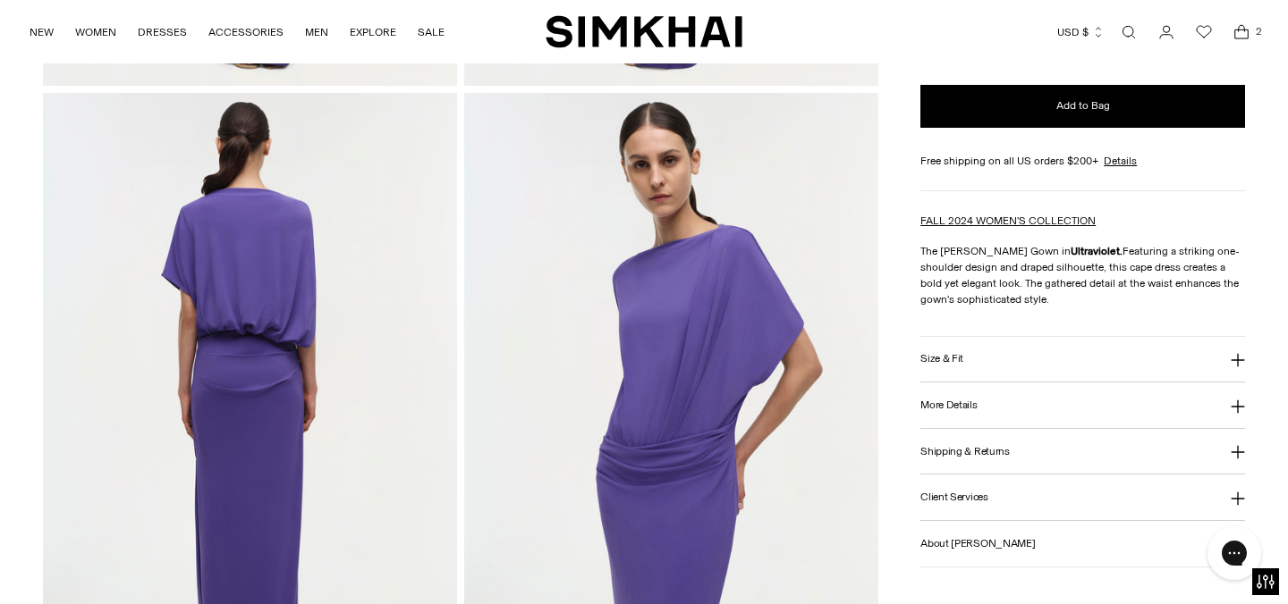
click at [944, 361] on h3 "Size & Fit" at bounding box center [941, 359] width 43 height 12
click at [950, 464] on h3 "More Details" at bounding box center [948, 459] width 56 height 12
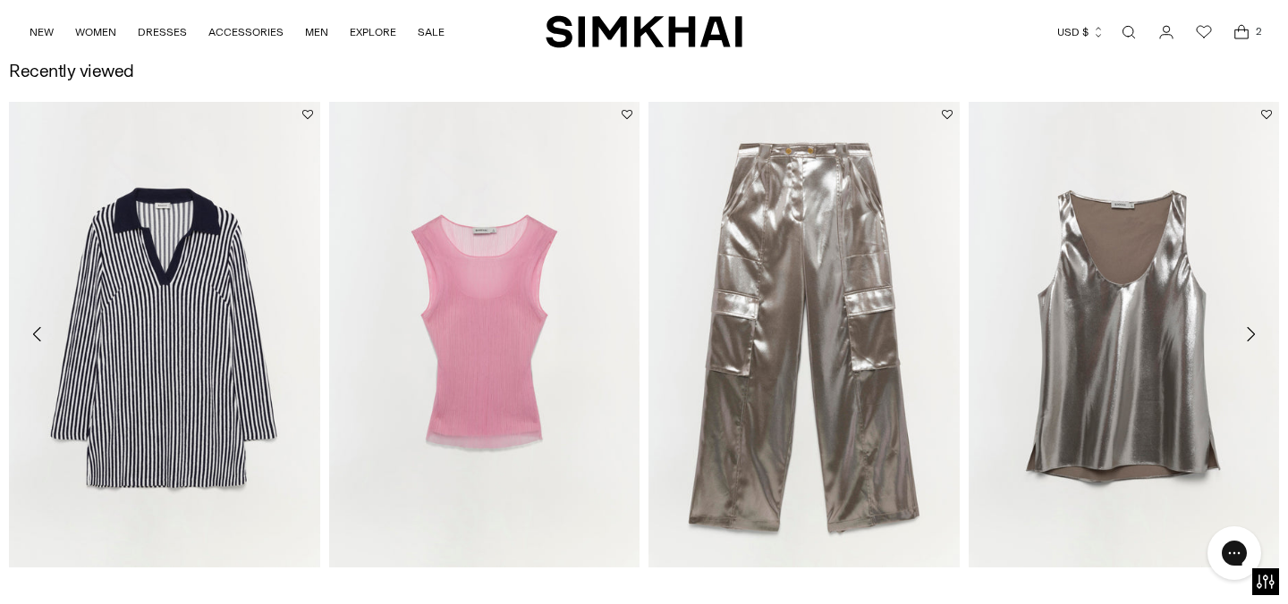
scroll to position [2647, 0]
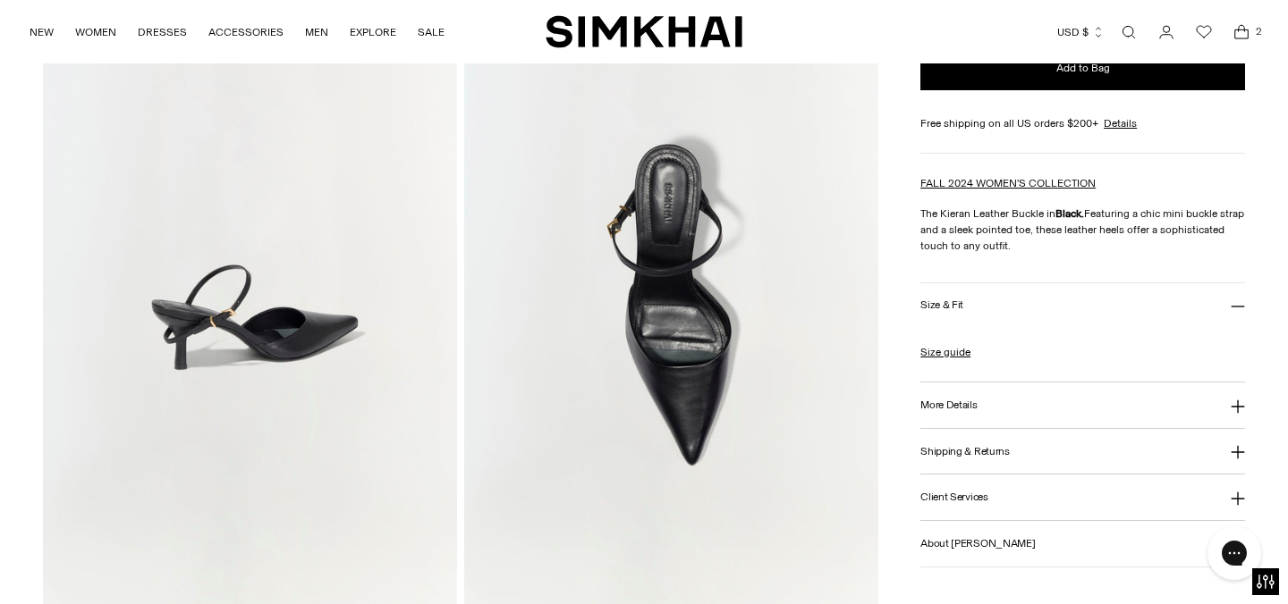
scroll to position [794, 0]
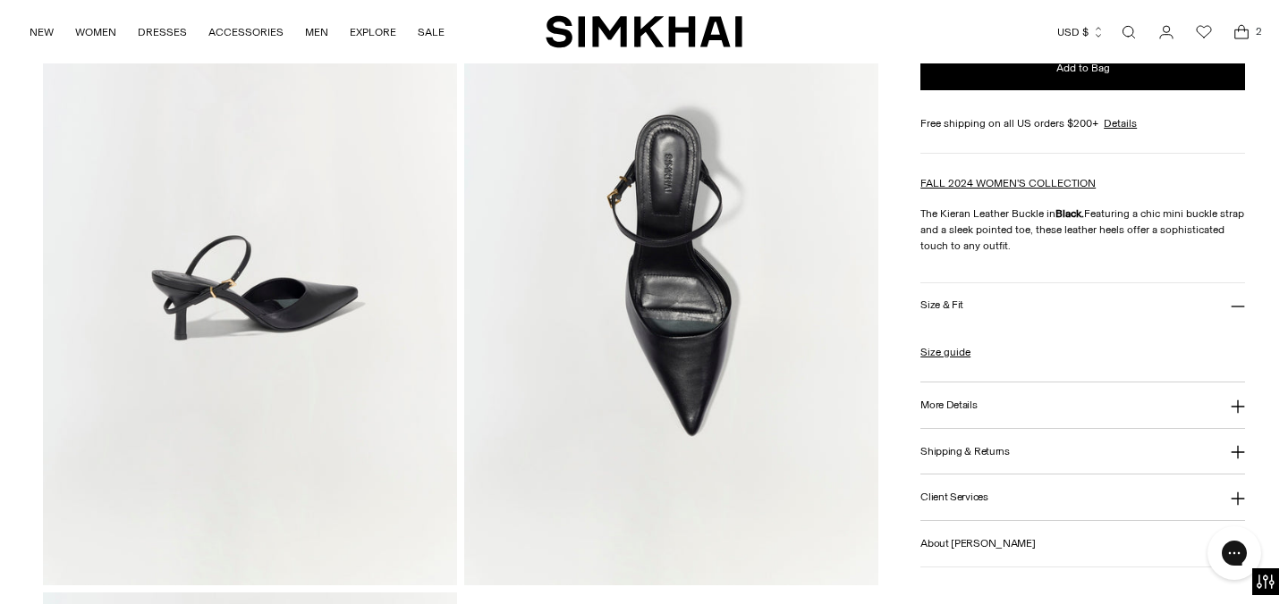
click at [954, 401] on h3 "More Details" at bounding box center [948, 406] width 56 height 12
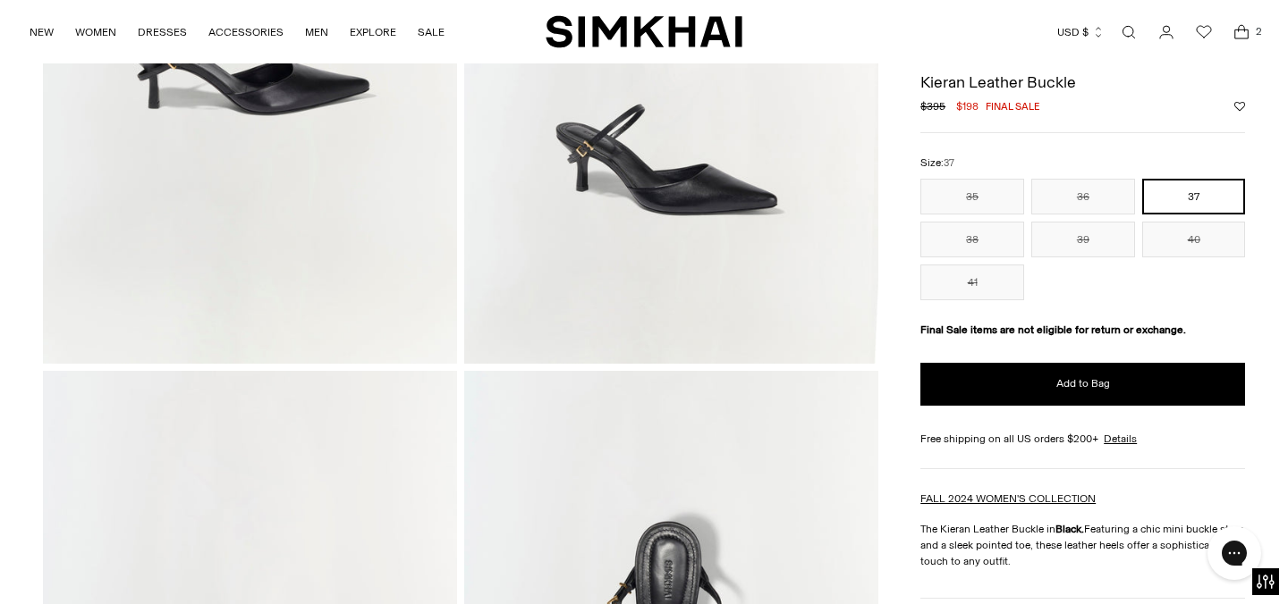
scroll to position [374, 0]
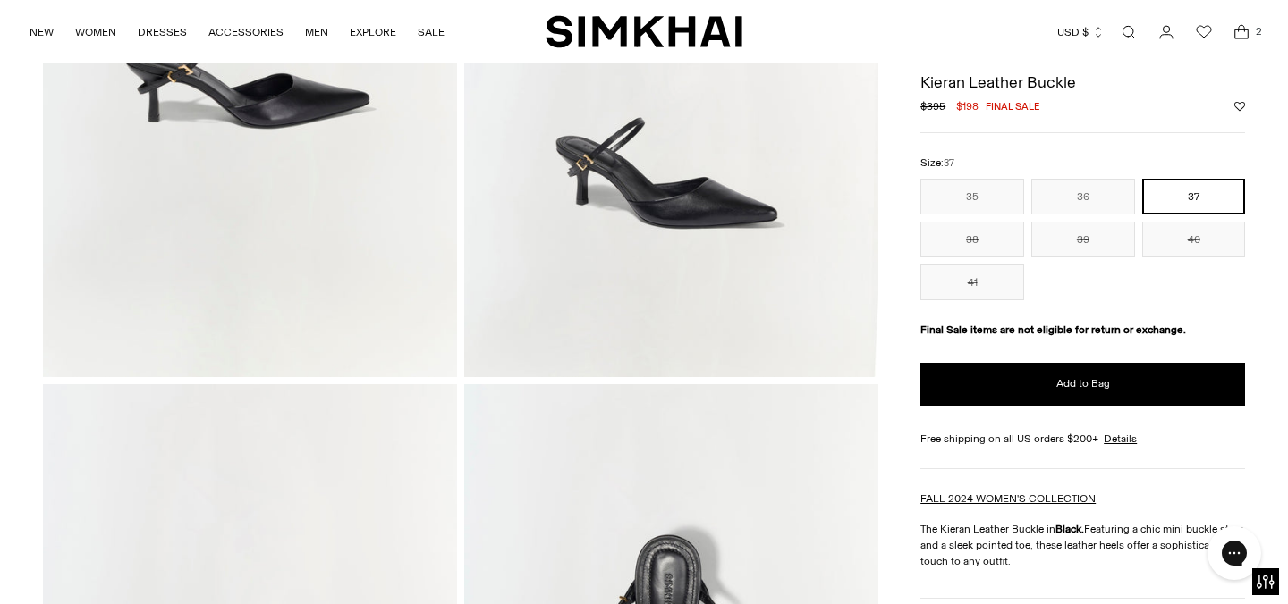
click at [748, 242] on img at bounding box center [671, 66] width 414 height 621
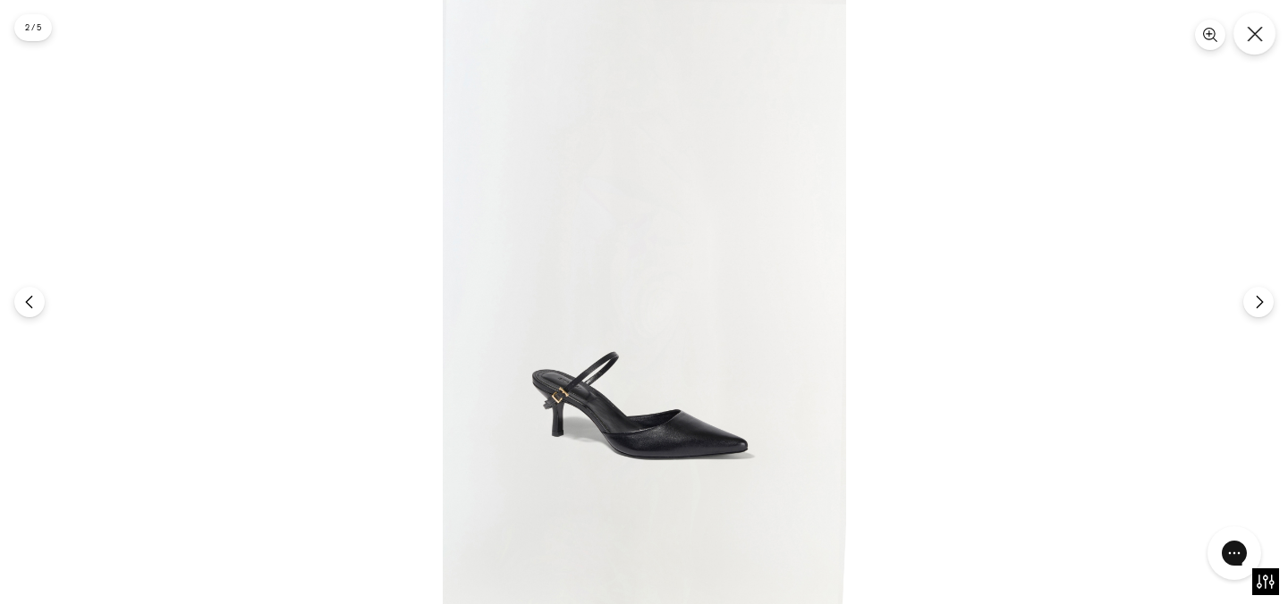
click at [1258, 29] on icon "Close" at bounding box center [1253, 33] width 15 height 15
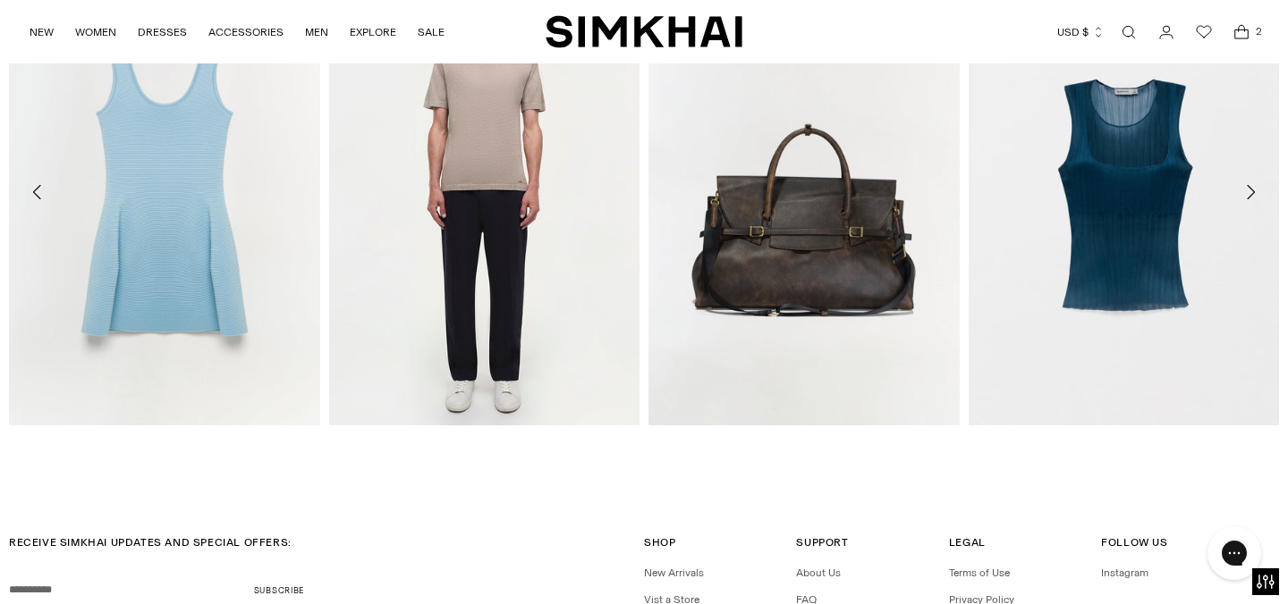
scroll to position [2734, 0]
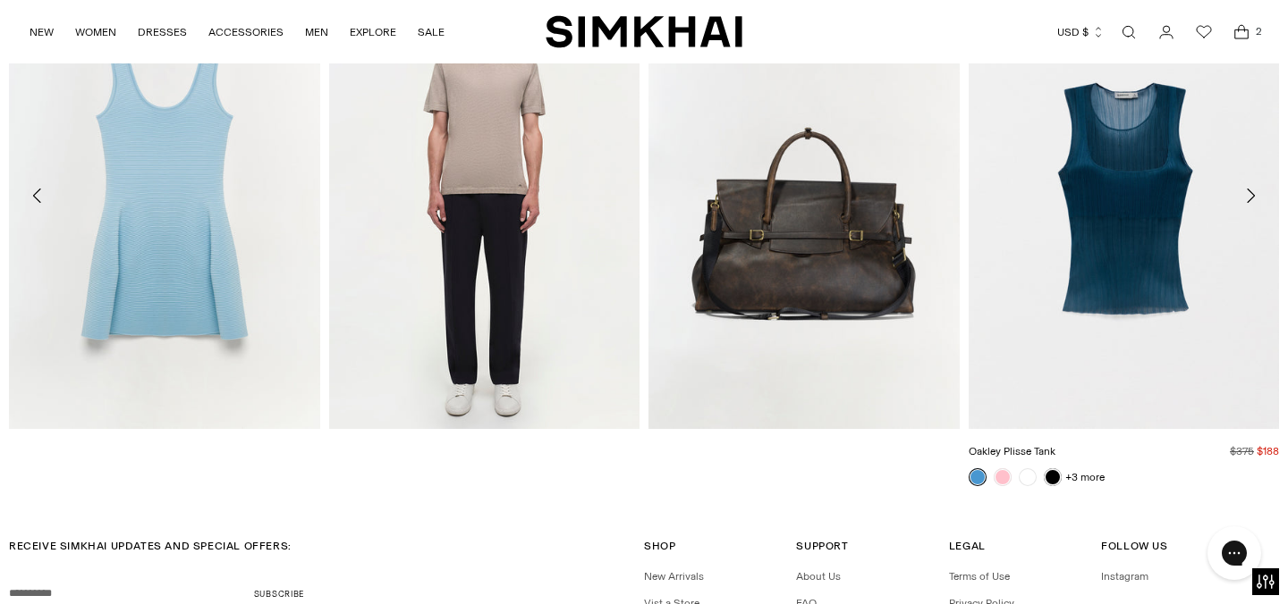
click at [0, 0] on img "Oakley Plisse Tank" at bounding box center [0, 0] width 0 height 0
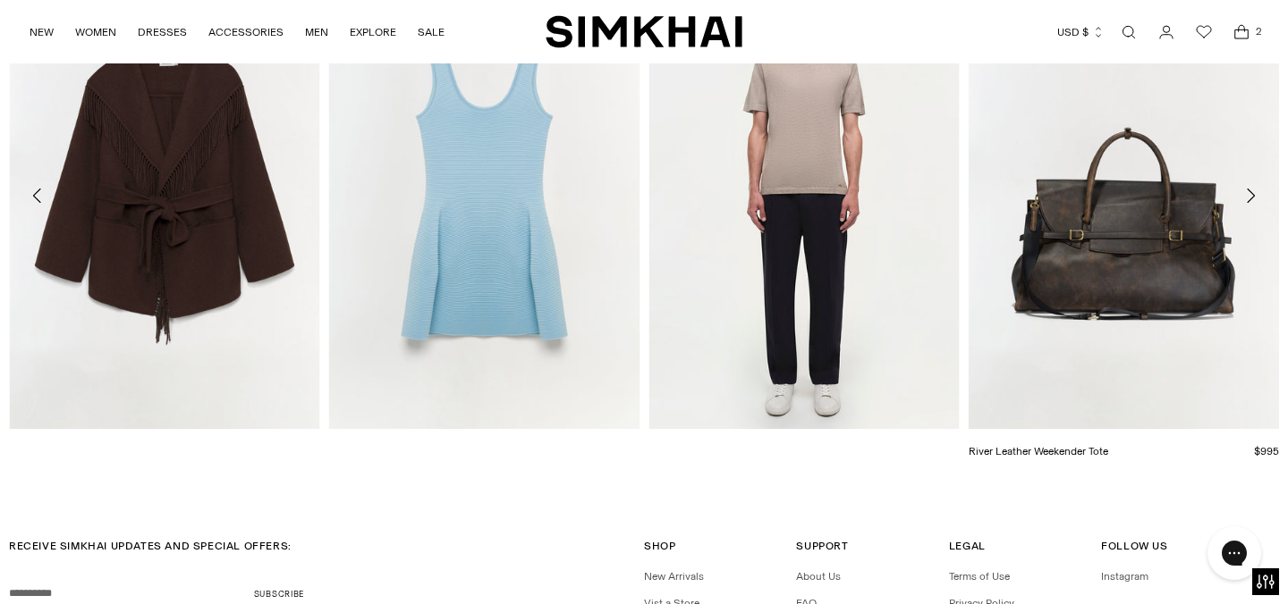
click at [0, 0] on img "River Leather Weekender Tote" at bounding box center [0, 0] width 0 height 0
click at [1252, 187] on icon "Move to next carousel slide" at bounding box center [1249, 195] width 21 height 21
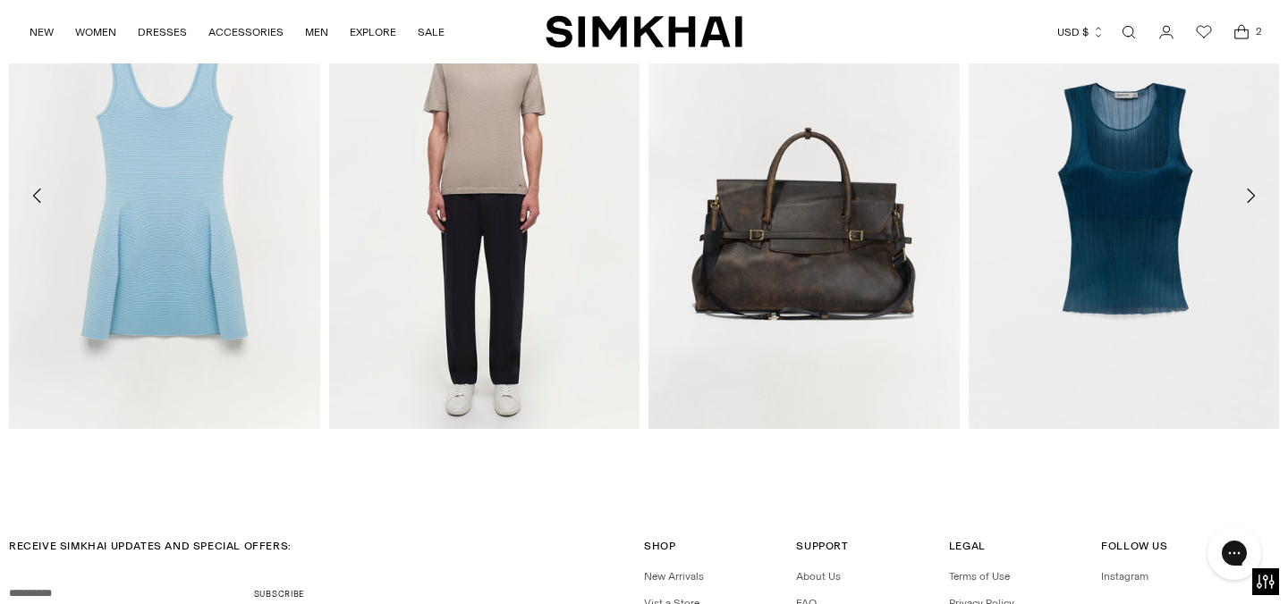
click at [1240, 197] on icon "Move to next carousel slide" at bounding box center [1249, 195] width 21 height 21
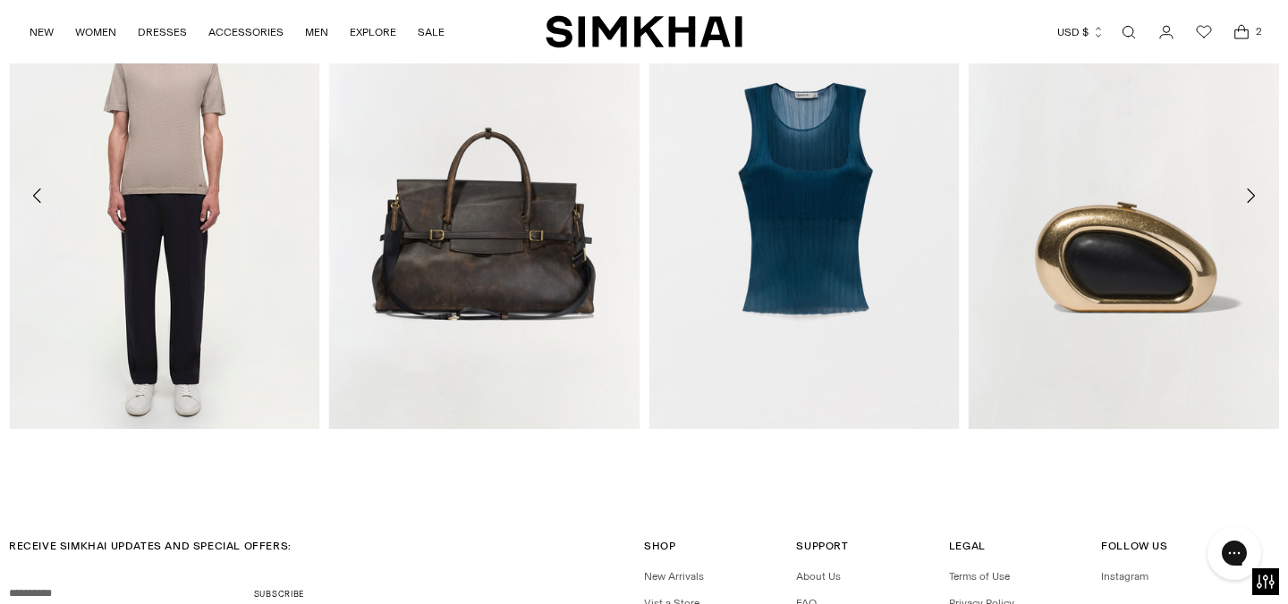
click at [1240, 198] on icon "Move to next carousel slide" at bounding box center [1249, 195] width 21 height 21
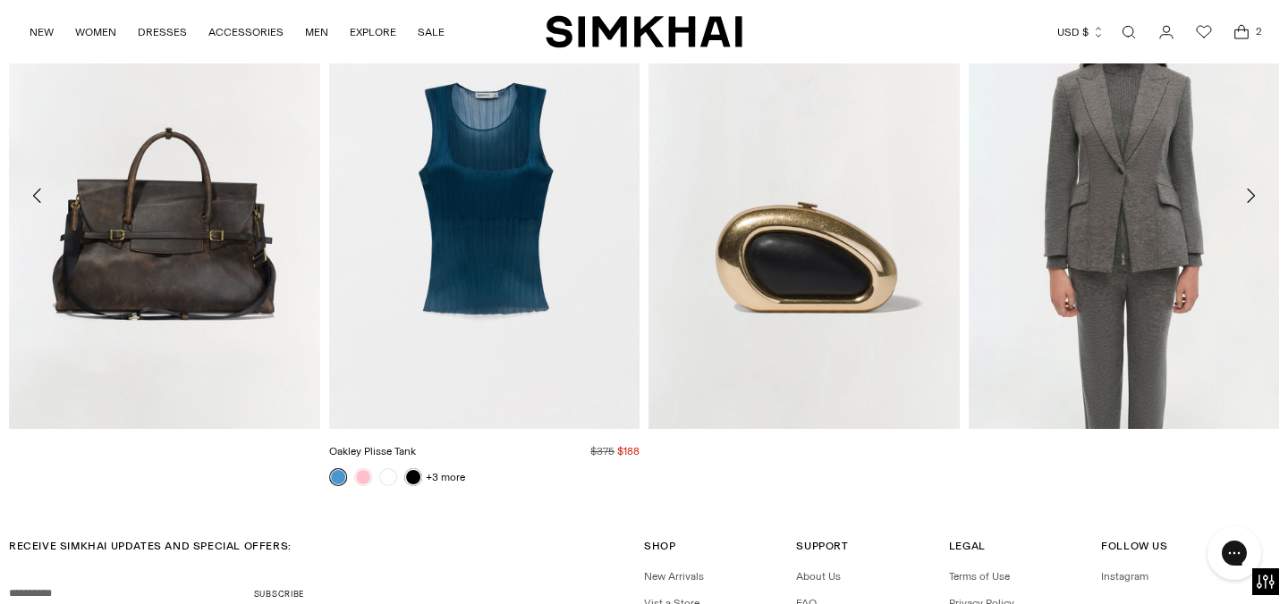
click at [0, 0] on img "Oakley Plisse Tank" at bounding box center [0, 0] width 0 height 0
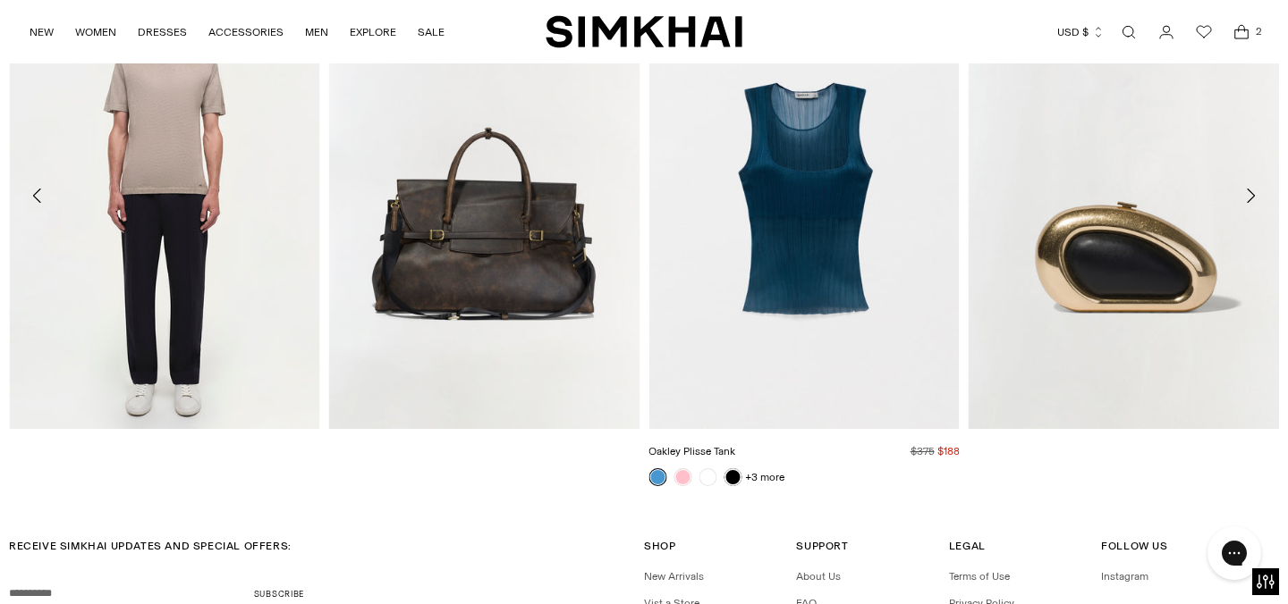
click at [0, 0] on img "Oakley Plisse Tank" at bounding box center [0, 0] width 0 height 0
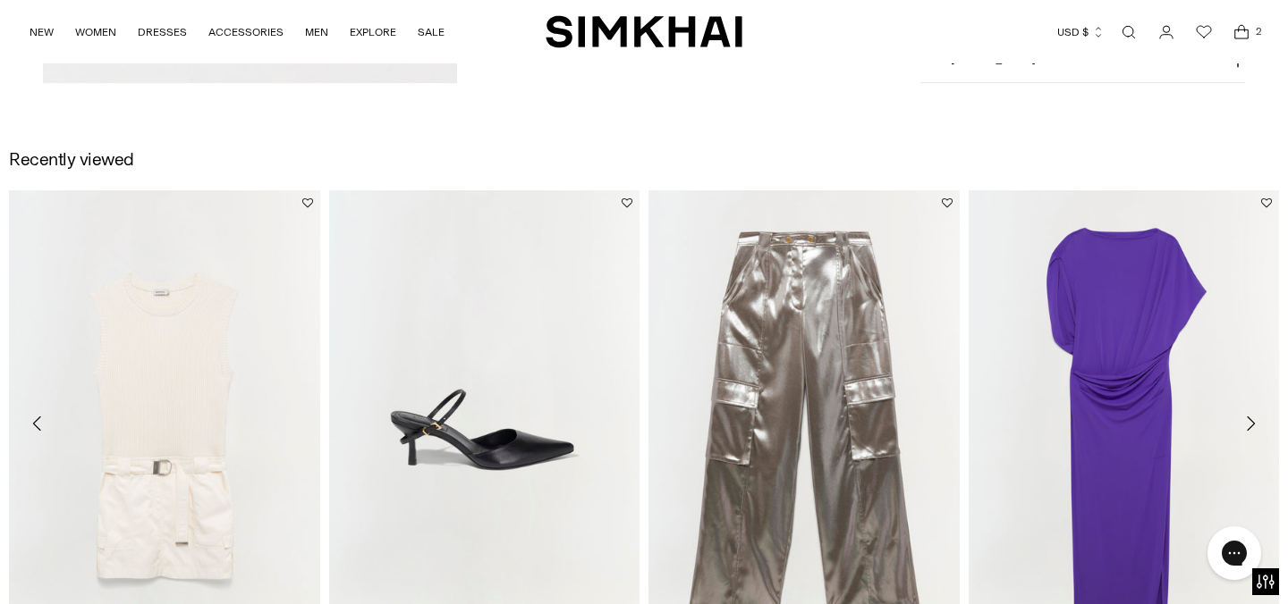
scroll to position [2096, 0]
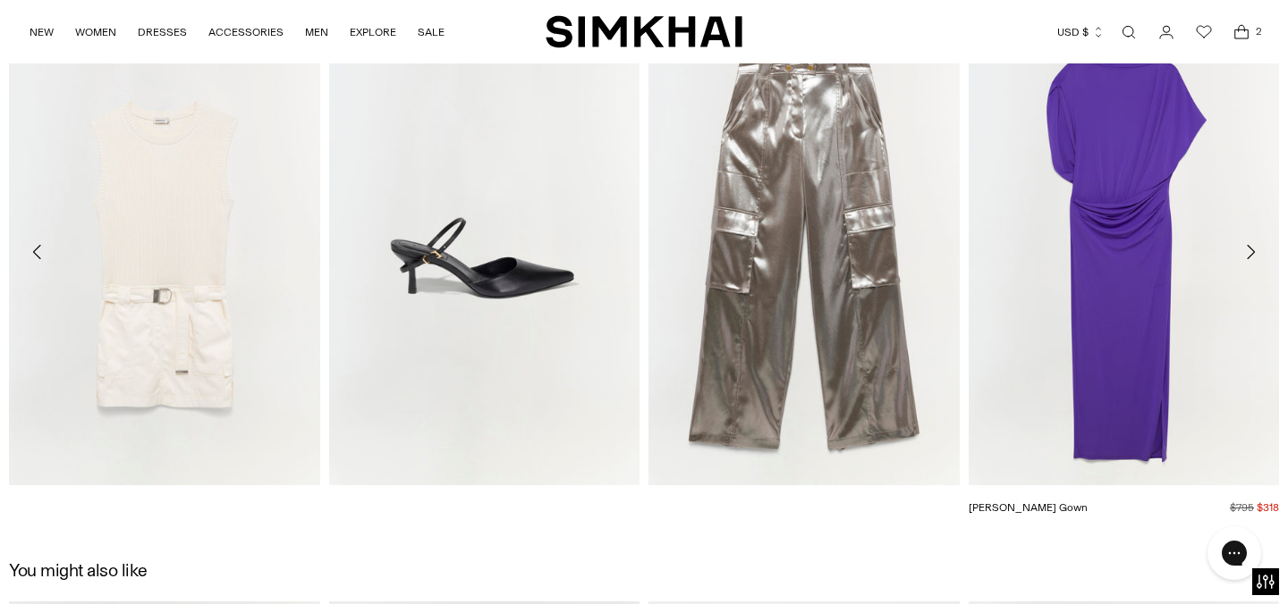
click at [0, 0] on img "Hollins Gown" at bounding box center [0, 0] width 0 height 0
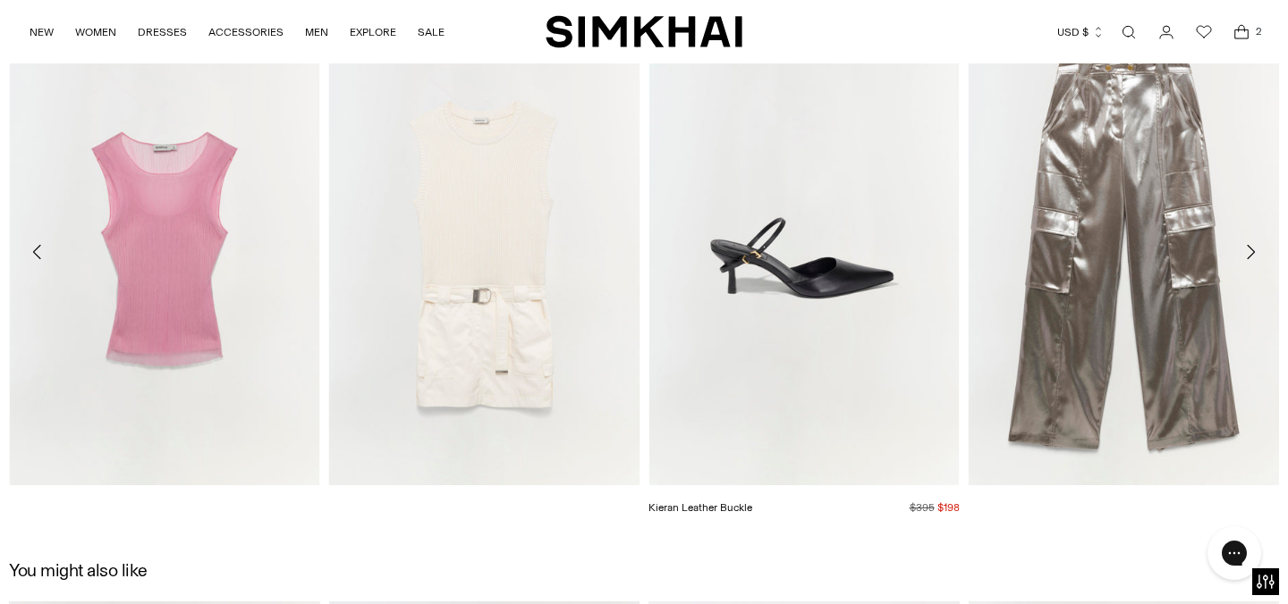
click at [0, 0] on img "Kieran Leather Buckle" at bounding box center [0, 0] width 0 height 0
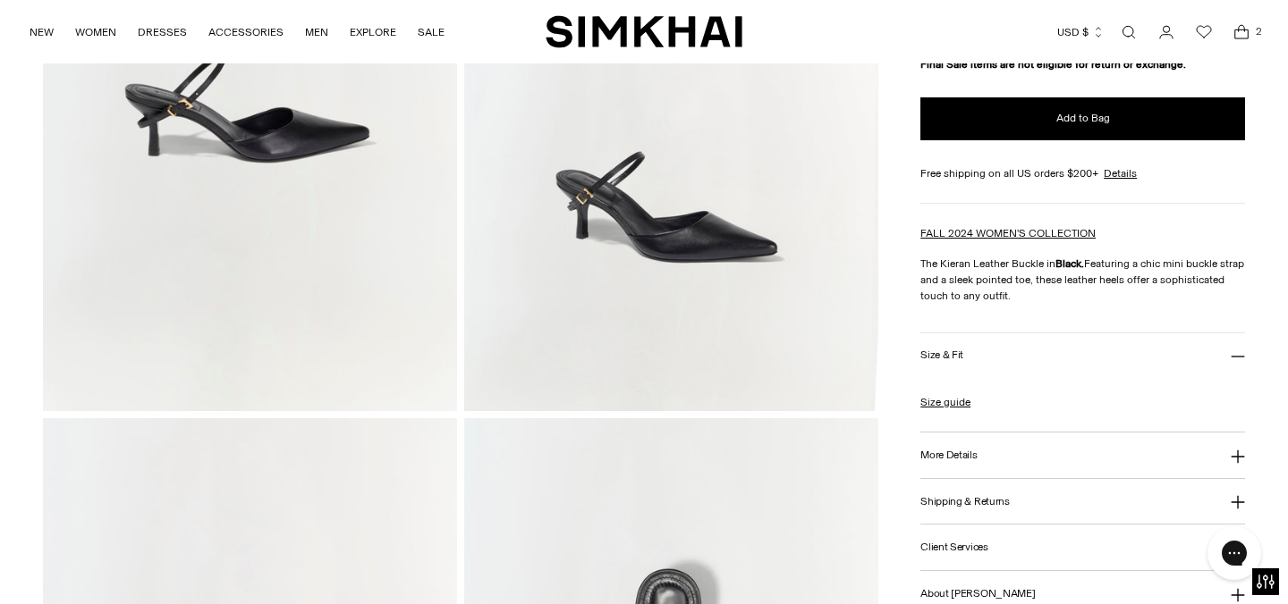
scroll to position [361, 0]
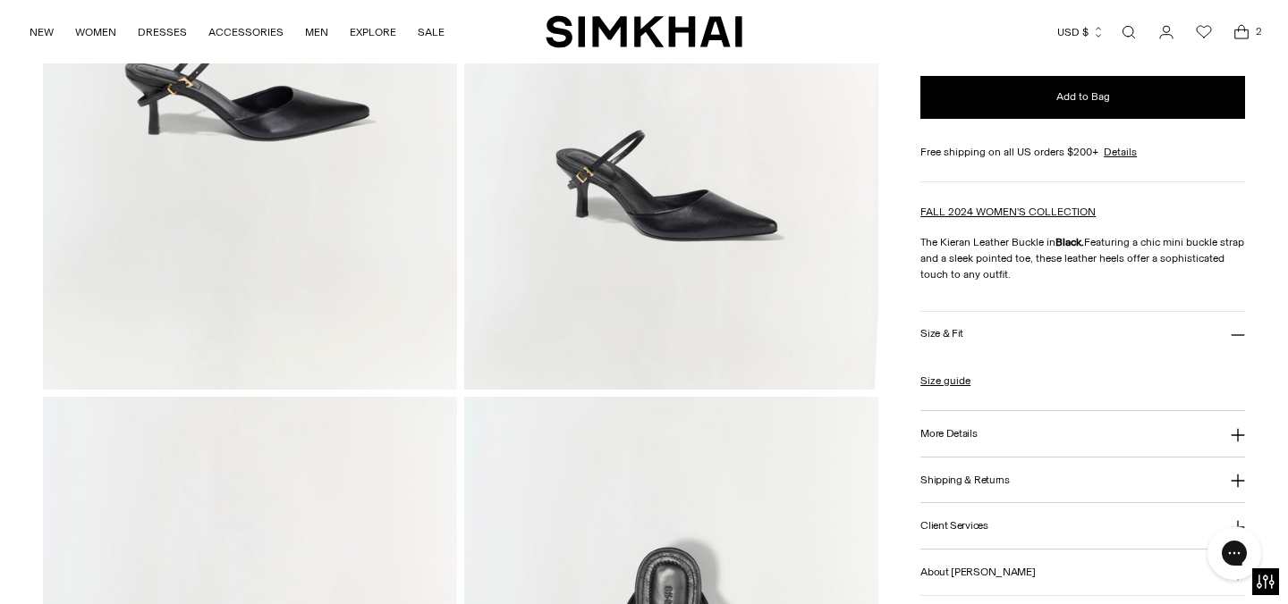
click at [967, 335] on button "Size & Fit" at bounding box center [1082, 335] width 325 height 46
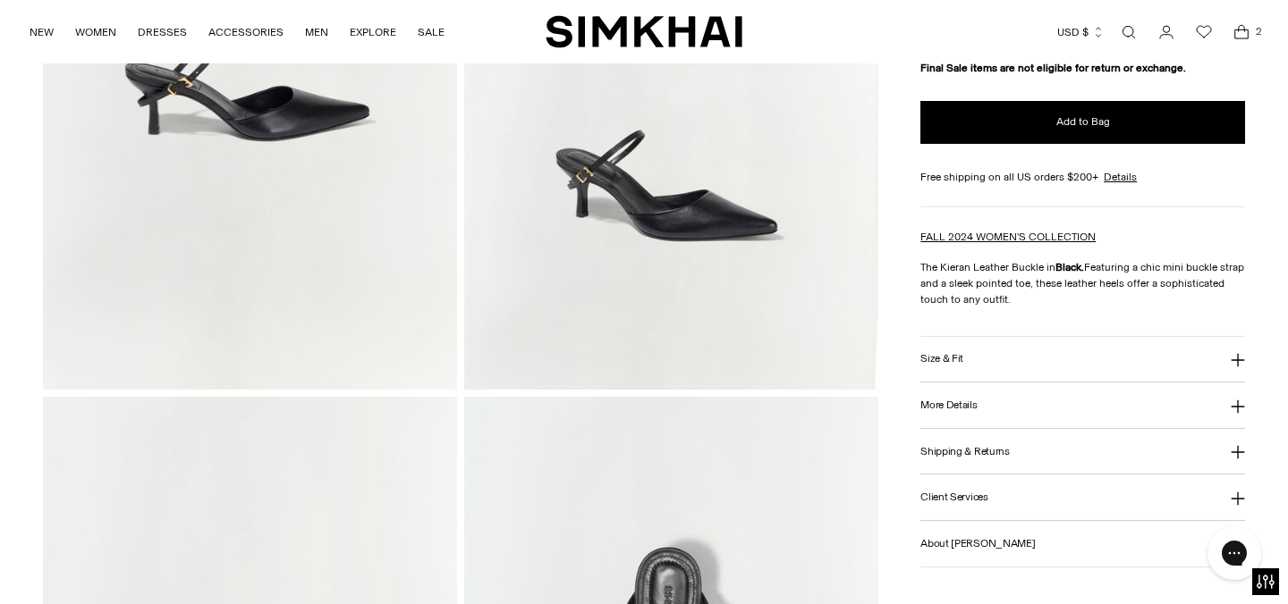
click at [931, 360] on h3 "Size & Fit" at bounding box center [941, 359] width 43 height 12
click at [954, 457] on h3 "More Details" at bounding box center [948, 459] width 56 height 12
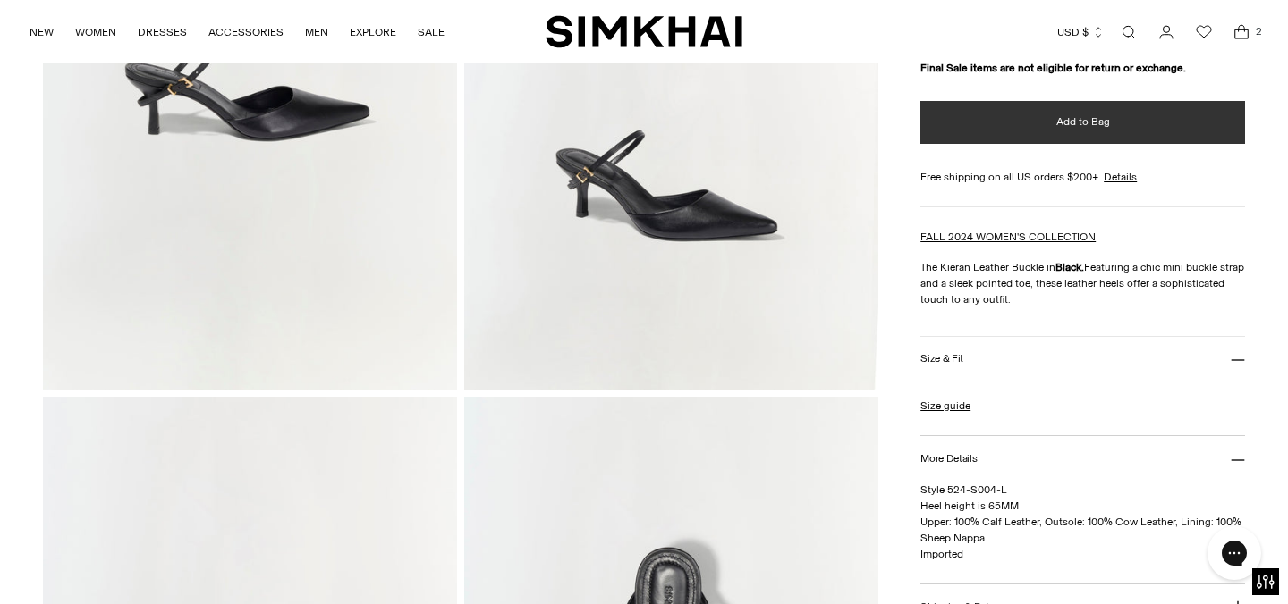
click at [1057, 128] on span "Add to Bag" at bounding box center [1083, 121] width 54 height 15
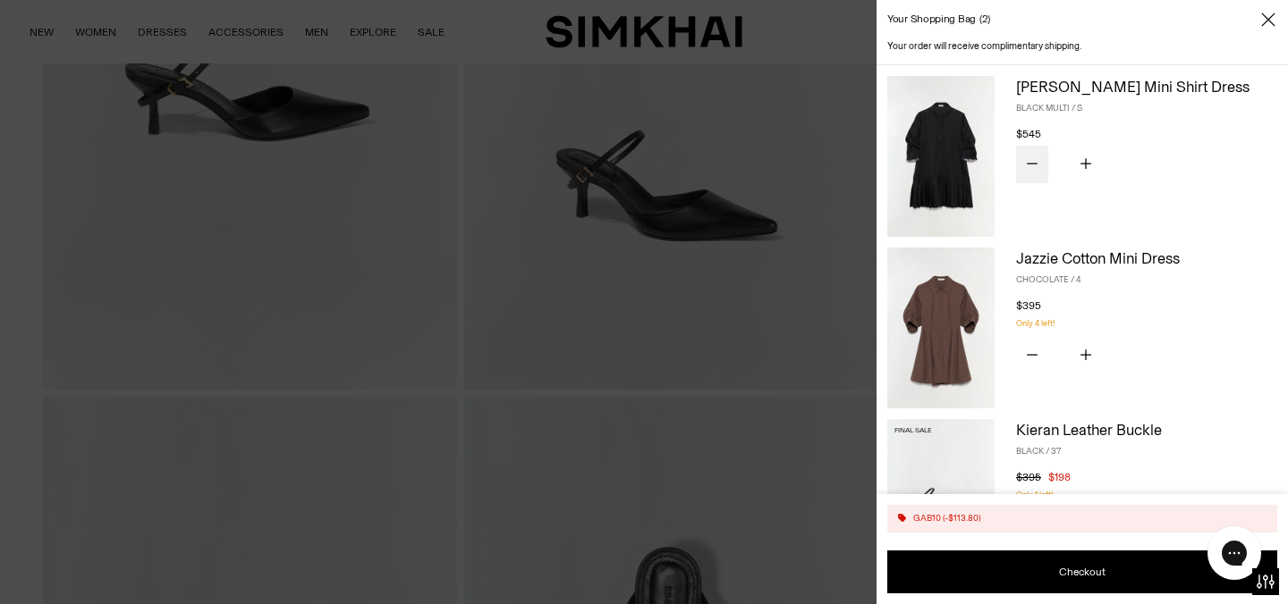
click at [1029, 161] on icon "Subtract product quantity" at bounding box center [1031, 163] width 11 height 11
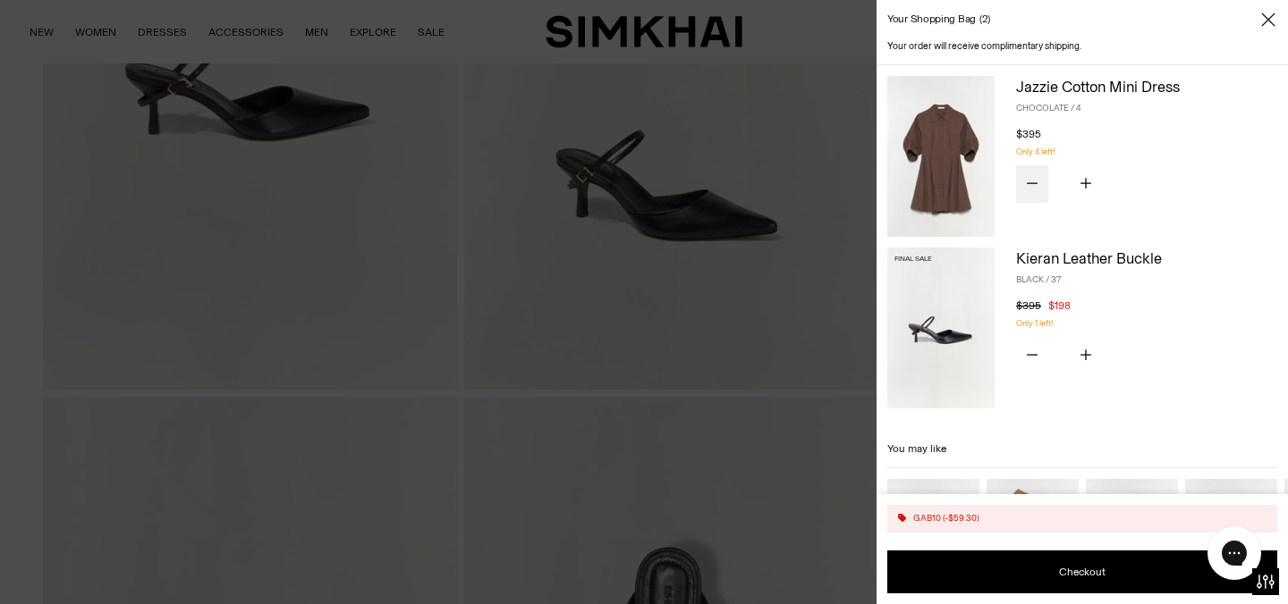
click at [1033, 183] on icon "Subtract product quantity" at bounding box center [1031, 182] width 11 height 1
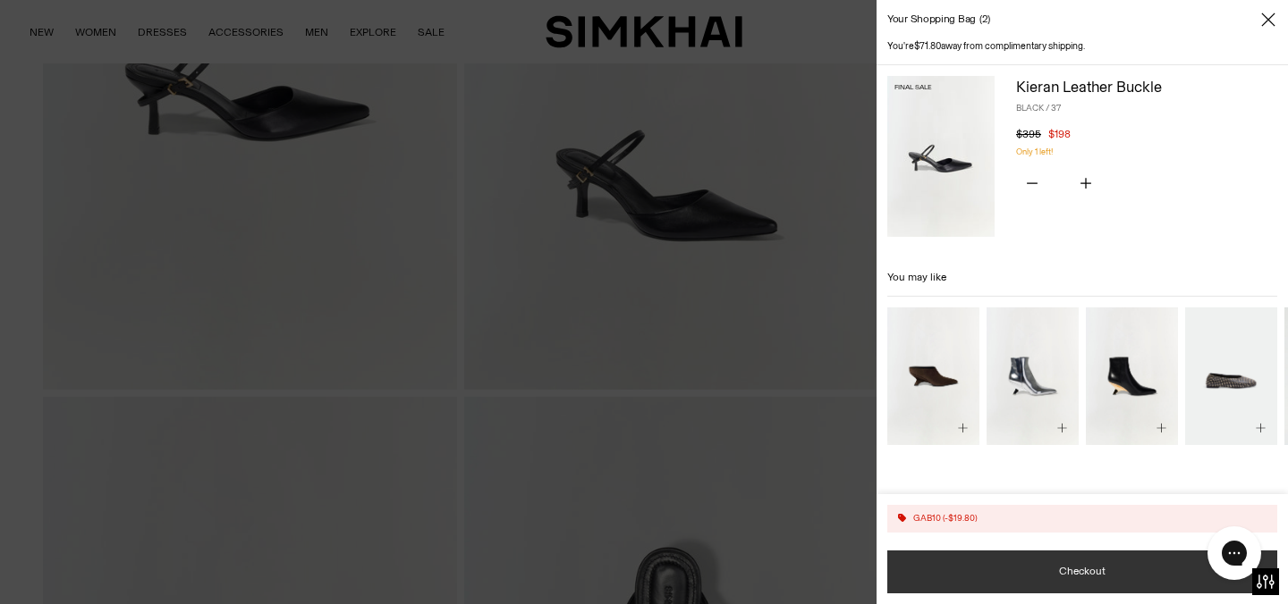
click at [1085, 573] on button "Checkout" at bounding box center [1082, 572] width 390 height 43
